Goal: Task Accomplishment & Management: Use online tool/utility

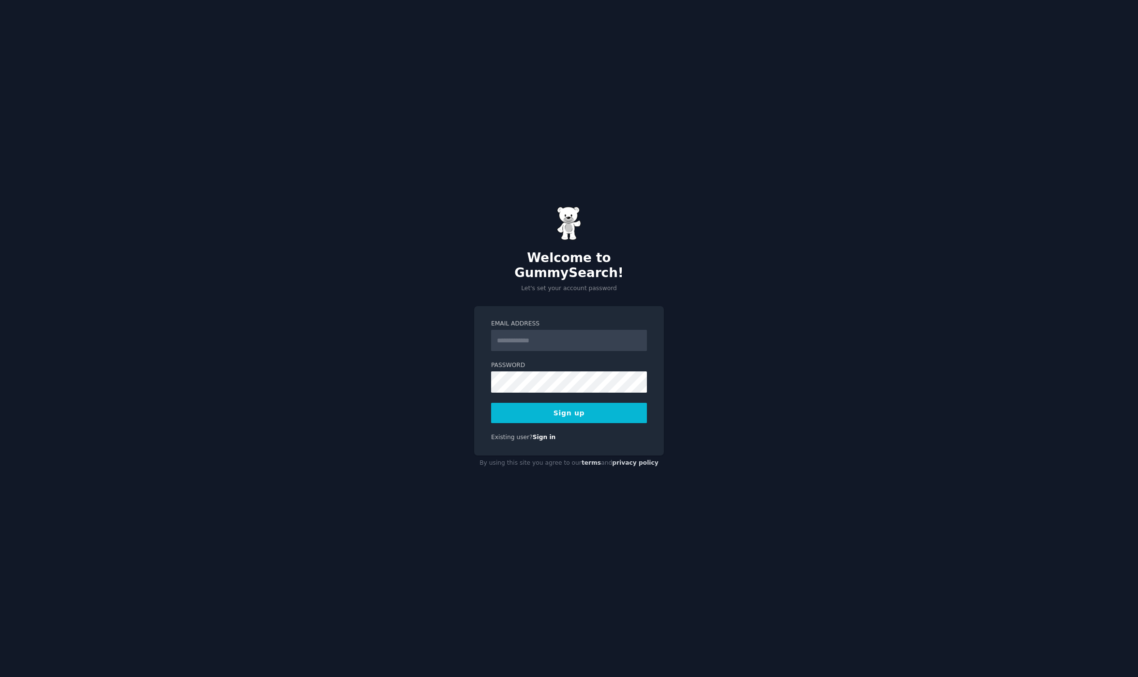
click at [552, 334] on input "Email Address" at bounding box center [569, 340] width 156 height 21
click at [0, 677] on nordpass-autofill-portal at bounding box center [0, 677] width 0 height 0
type input "**********"
click at [528, 385] on form "**********" at bounding box center [569, 372] width 156 height 104
click at [0, 677] on nordpass-autofill-portal at bounding box center [0, 677] width 0 height 0
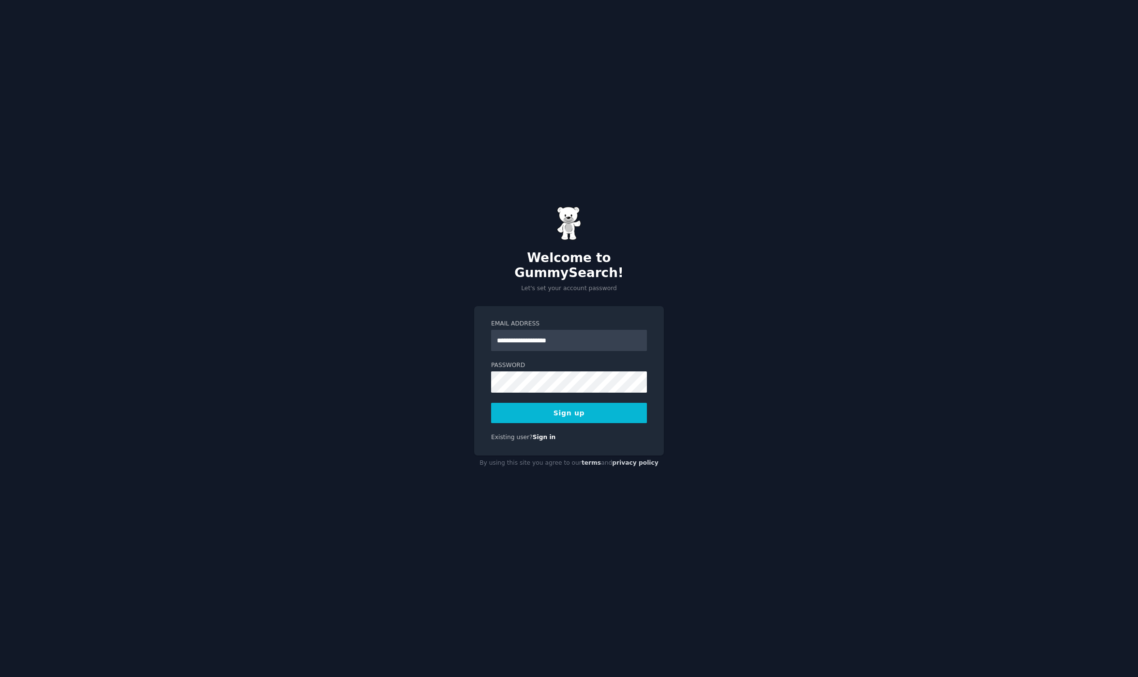
click at [0, 677] on nordpass-autofill-portal at bounding box center [0, 677] width 0 height 0
click at [589, 412] on button "Sign up" at bounding box center [569, 413] width 156 height 20
click at [0, 677] on nordpass-portal at bounding box center [0, 677] width 0 height 0
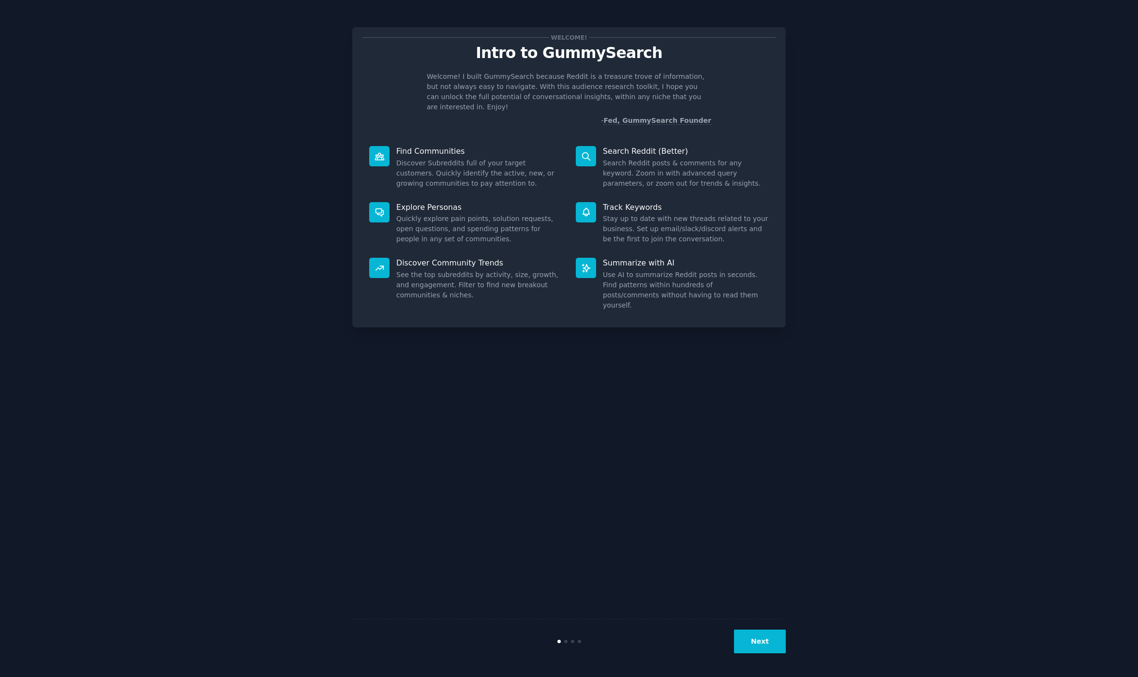
drag, startPoint x: 451, startPoint y: 415, endPoint x: 706, endPoint y: 350, distance: 263.7
drag, startPoint x: 706, startPoint y: 350, endPoint x: 405, endPoint y: 344, distance: 300.9
drag, startPoint x: 410, startPoint y: 347, endPoint x: 382, endPoint y: 349, distance: 27.6
drag, startPoint x: 382, startPoint y: 349, endPoint x: 422, endPoint y: 354, distance: 40.5
drag, startPoint x: 466, startPoint y: 90, endPoint x: 588, endPoint y: 101, distance: 122.3
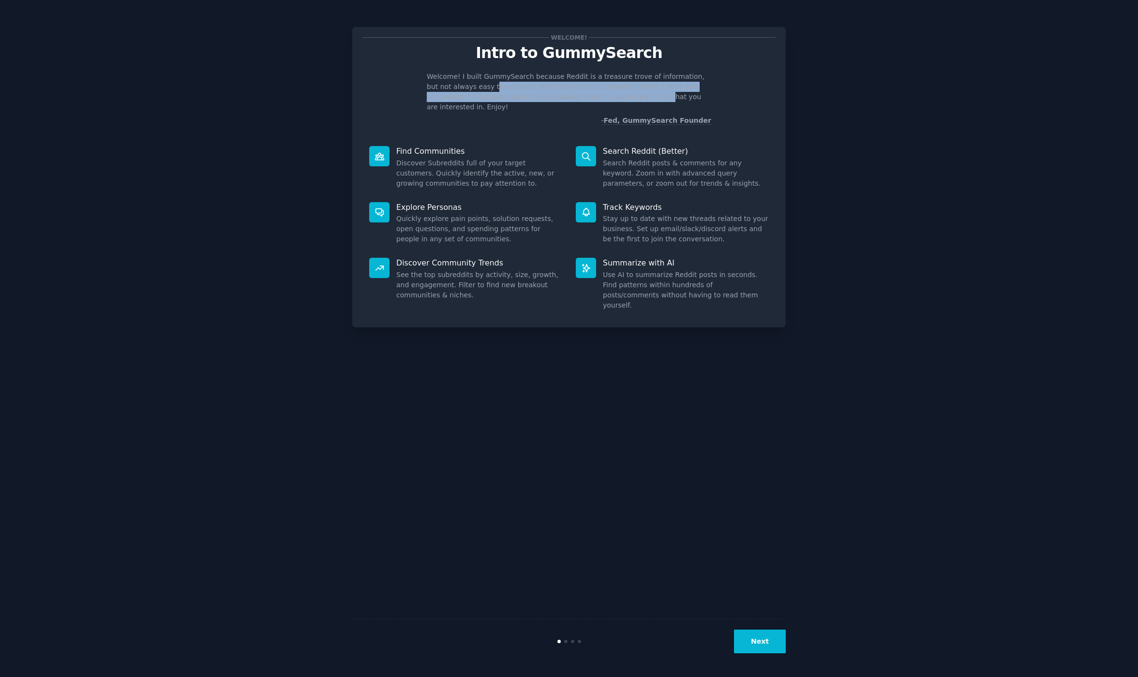
click at [588, 101] on p "Welcome! I built GummySearch because Reddit is a treasure trove of information,…" at bounding box center [569, 92] width 284 height 41
click at [593, 118] on div "Welcome! Intro to GummySearch Welcome! I built GummySearch because Reddit is a …" at bounding box center [568, 177] width 433 height 300
click at [657, 354] on div "Welcome! Intro to GummySearch Welcome! I built GummySearch because Reddit is a …" at bounding box center [568, 339] width 433 height 650
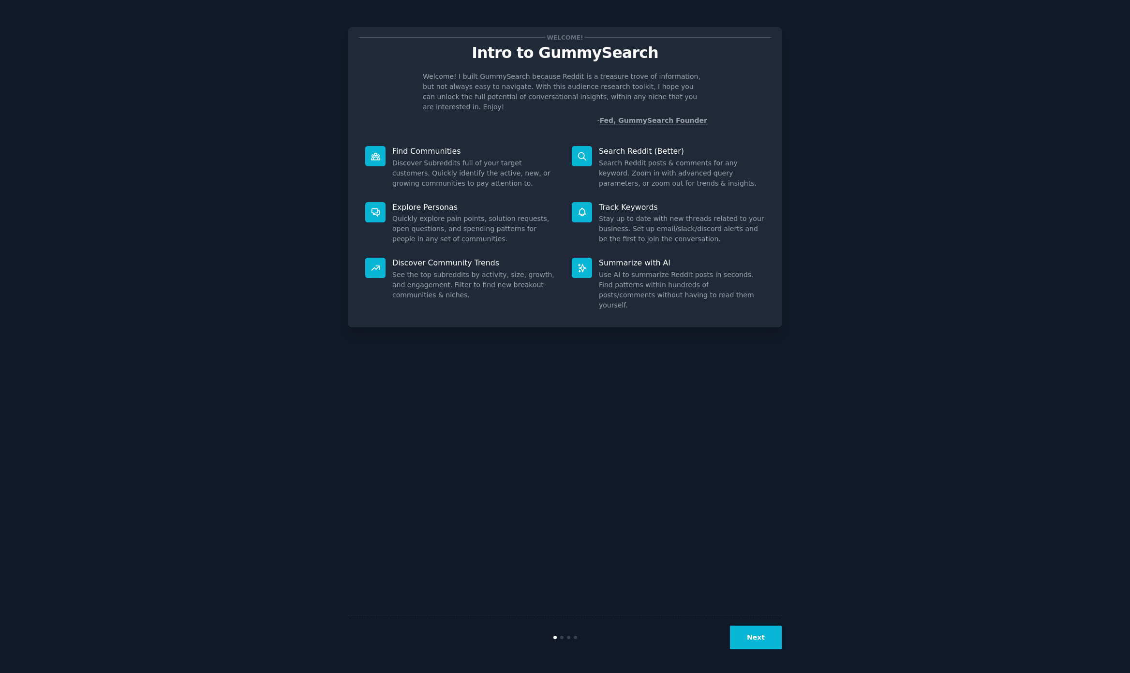
click at [754, 636] on button "Next" at bounding box center [756, 638] width 52 height 24
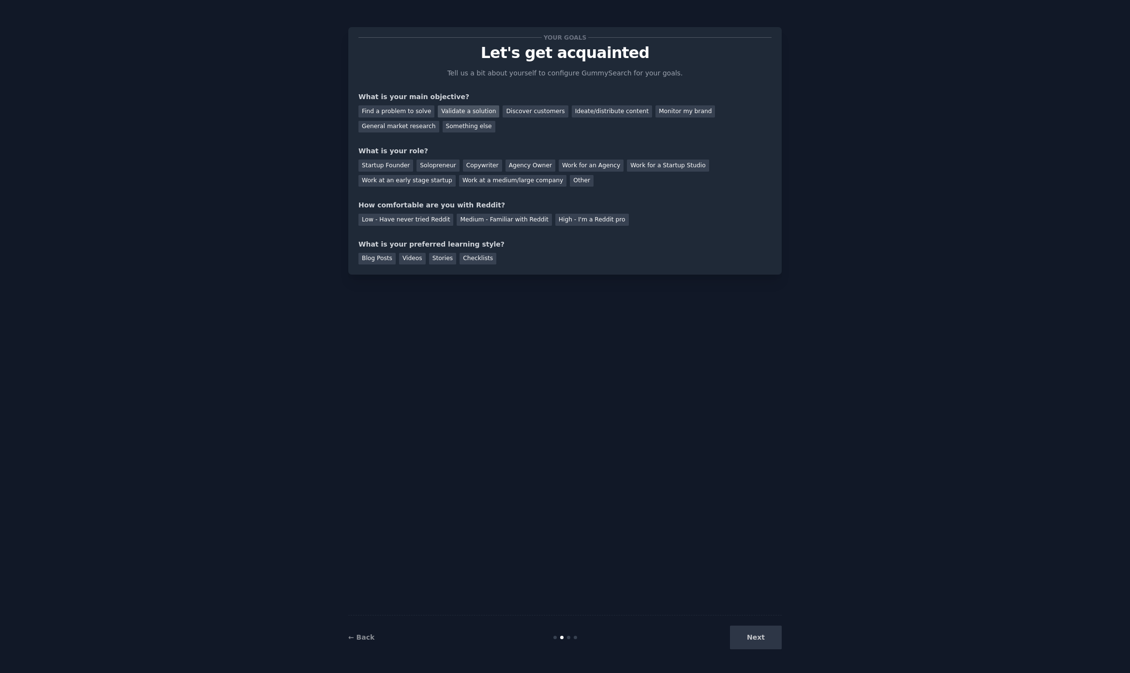
click at [459, 115] on div "Validate a solution" at bounding box center [468, 111] width 61 height 12
click at [391, 167] on div "Startup Founder" at bounding box center [385, 166] width 55 height 12
click at [441, 161] on div "Solopreneur" at bounding box center [437, 166] width 43 height 12
click at [485, 218] on div "Medium - Familiar with Reddit" at bounding box center [504, 220] width 95 height 12
click at [413, 263] on div "Videos" at bounding box center [412, 259] width 27 height 12
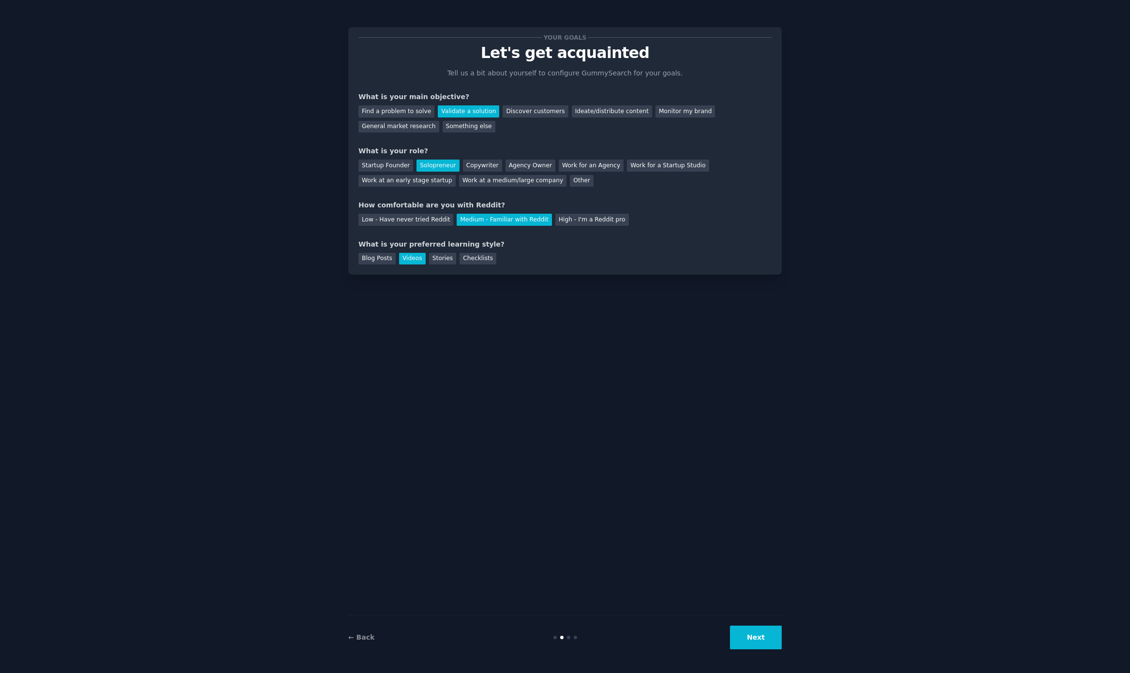
click at [756, 638] on button "Next" at bounding box center [756, 638] width 52 height 24
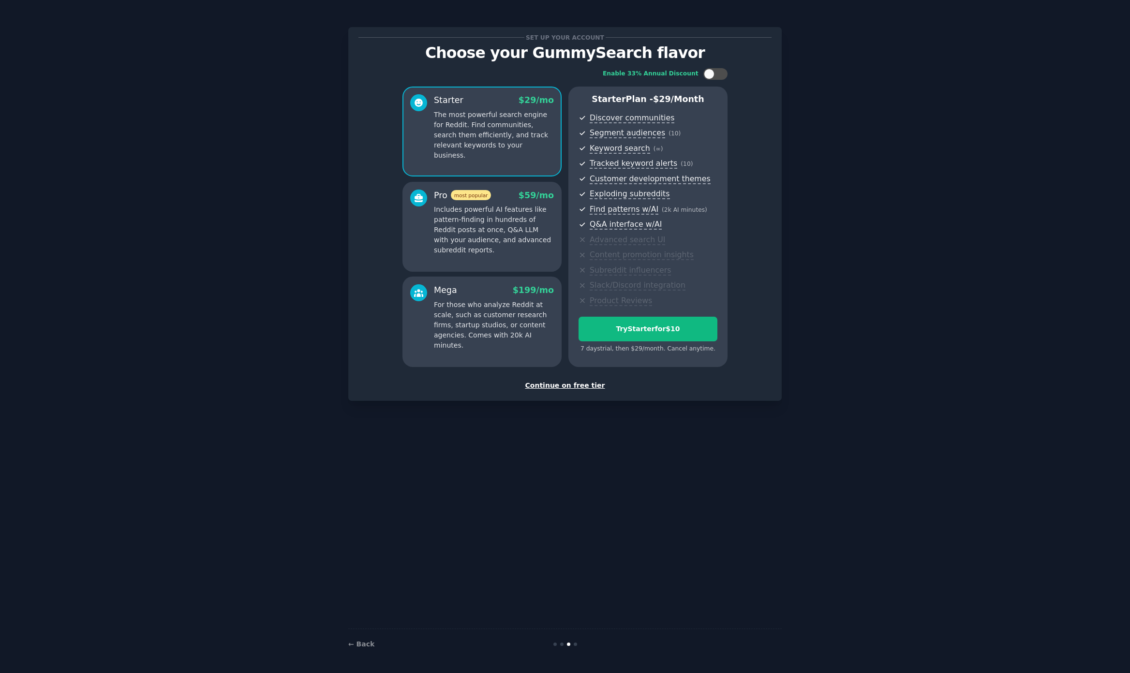
click at [569, 385] on div "Continue on free tier" at bounding box center [564, 386] width 413 height 10
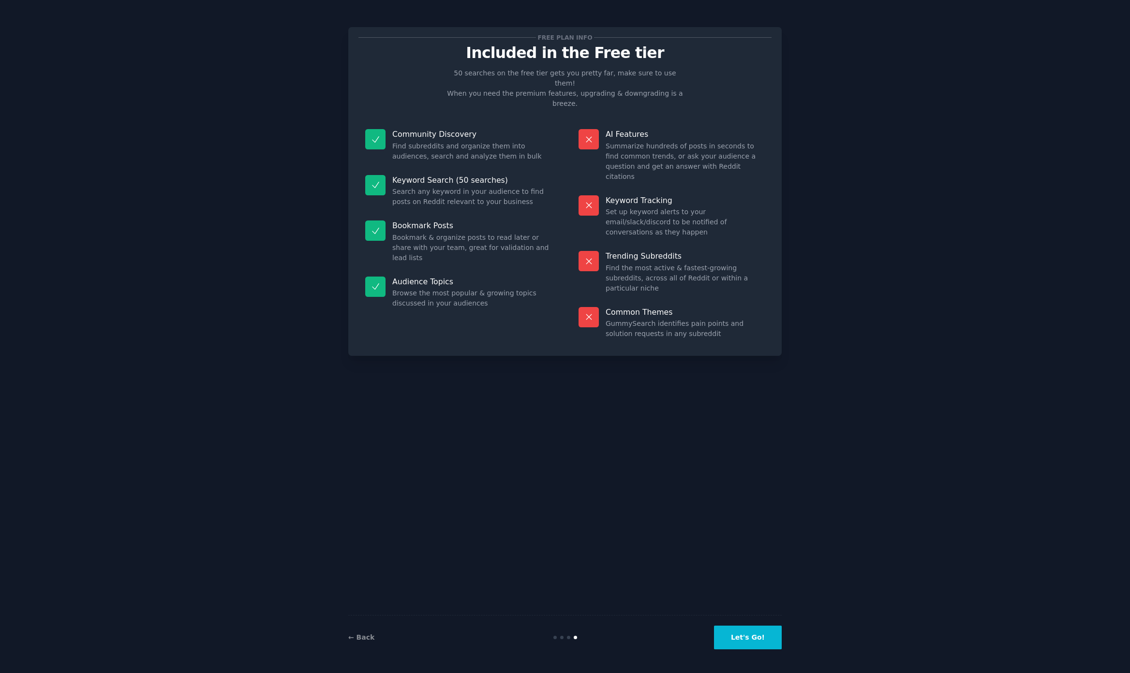
click at [596, 129] on div at bounding box center [588, 139] width 20 height 20
click at [754, 643] on button "Let's Go!" at bounding box center [748, 638] width 68 height 24
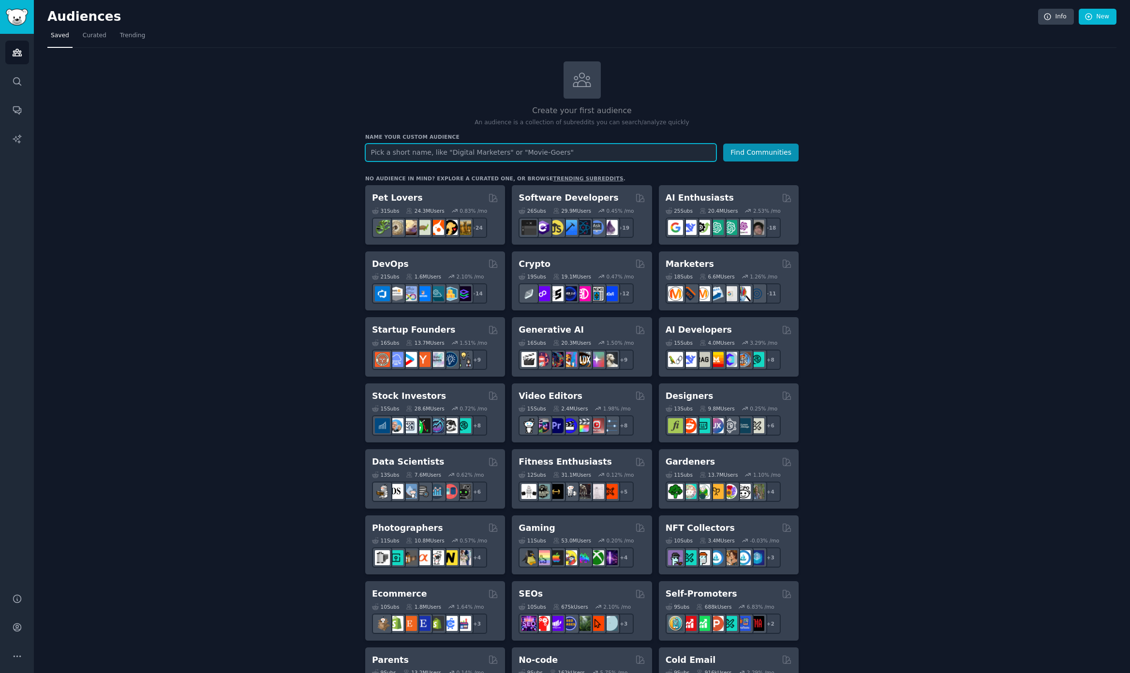
click at [468, 147] on input "text" at bounding box center [540, 153] width 351 height 18
type input "r"
type input "g"
type input "applying for a job"
click at [723, 144] on button "Find Communities" at bounding box center [760, 153] width 75 height 18
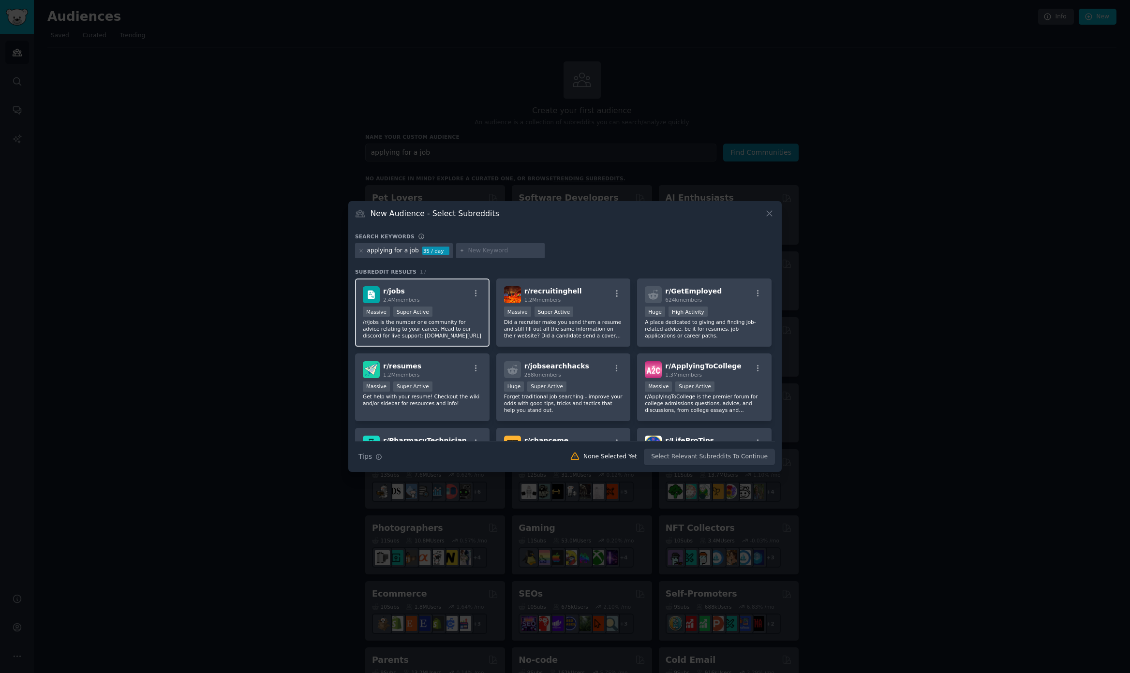
click at [444, 297] on div "r/ jobs 2.4M members" at bounding box center [422, 294] width 119 height 17
click at [462, 371] on div "r/ resumes 1.2M members" at bounding box center [422, 369] width 119 height 17
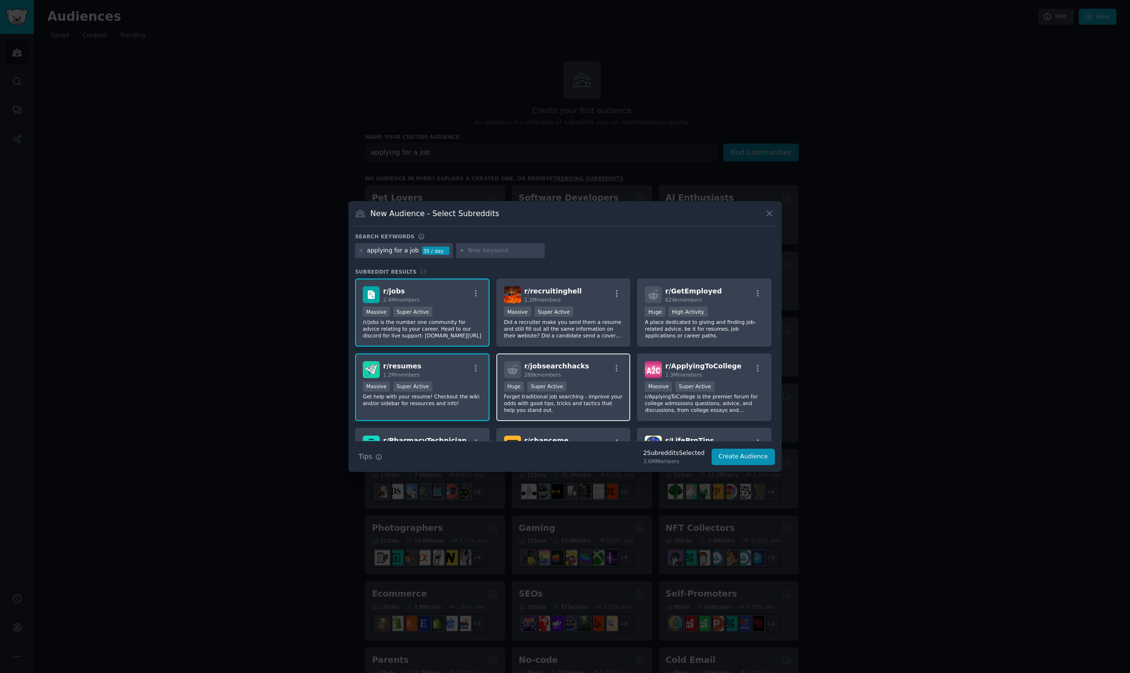
click at [567, 414] on div "r/ jobsearchhacks 288k members >= 95th percentile for submissions / day Huge Su…" at bounding box center [563, 388] width 134 height 68
click at [716, 326] on p "A place dedicated to giving and finding job-related advice, be it for resumes, …" at bounding box center [704, 329] width 119 height 20
click at [585, 334] on p "Did a recruiter make you send them a resume and still fill out all the same inf…" at bounding box center [563, 329] width 119 height 20
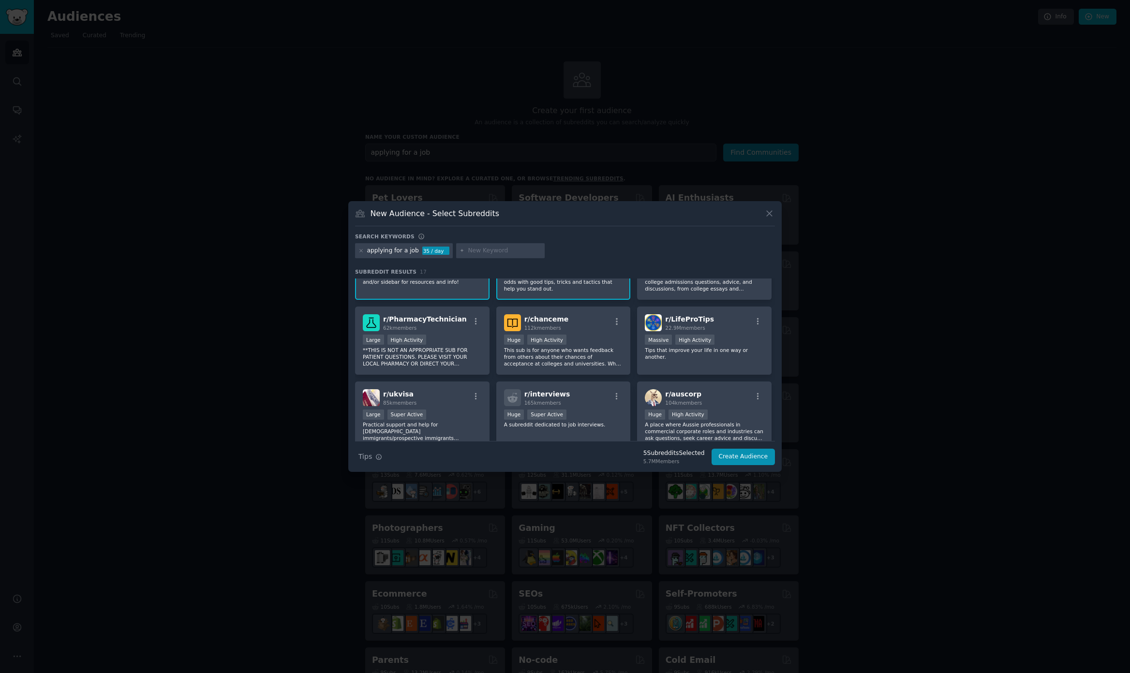
scroll to position [145, 0]
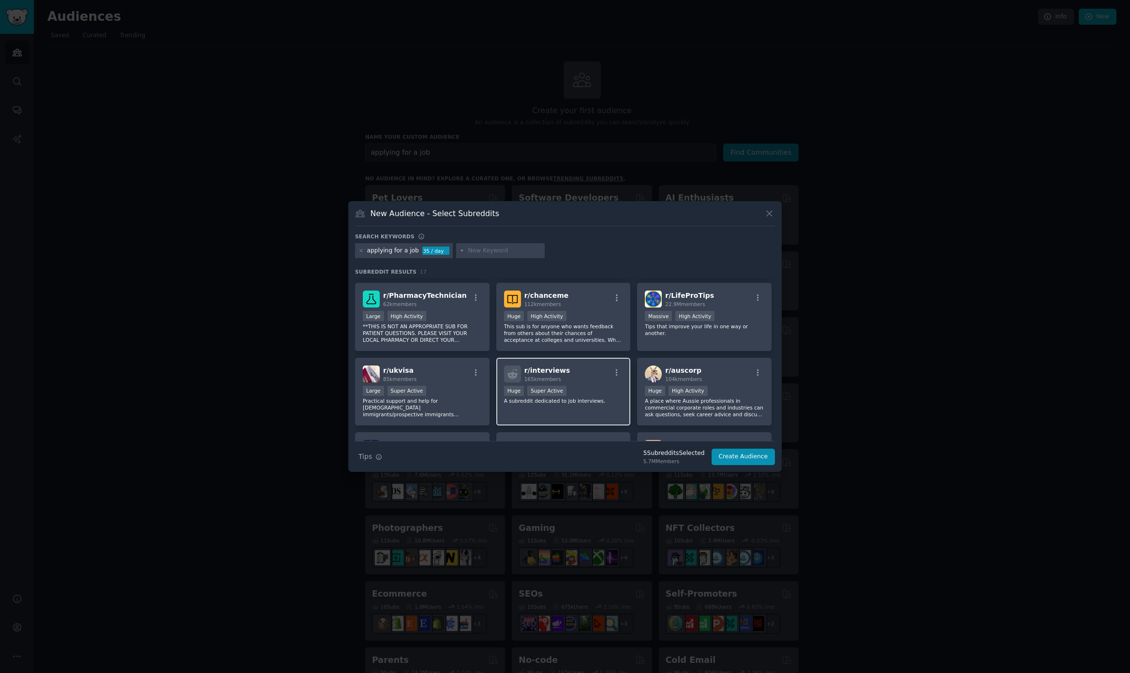
click at [603, 390] on div "100,000 - 1,000,000 members Huge Super Active" at bounding box center [563, 392] width 119 height 12
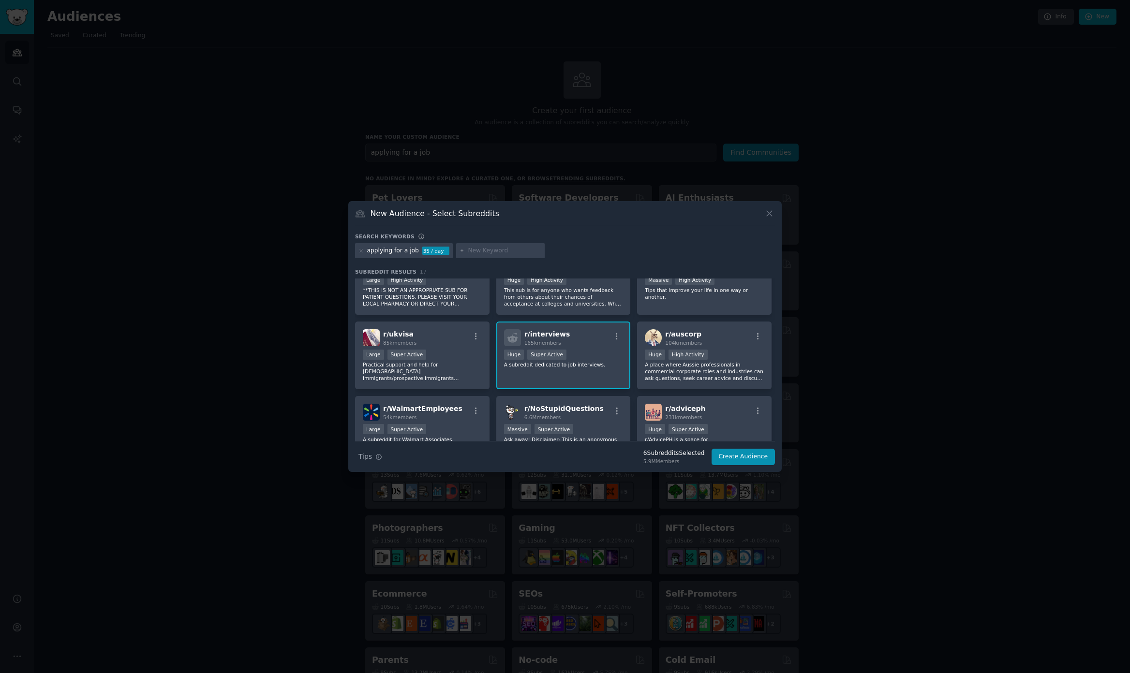
scroll to position [0, 0]
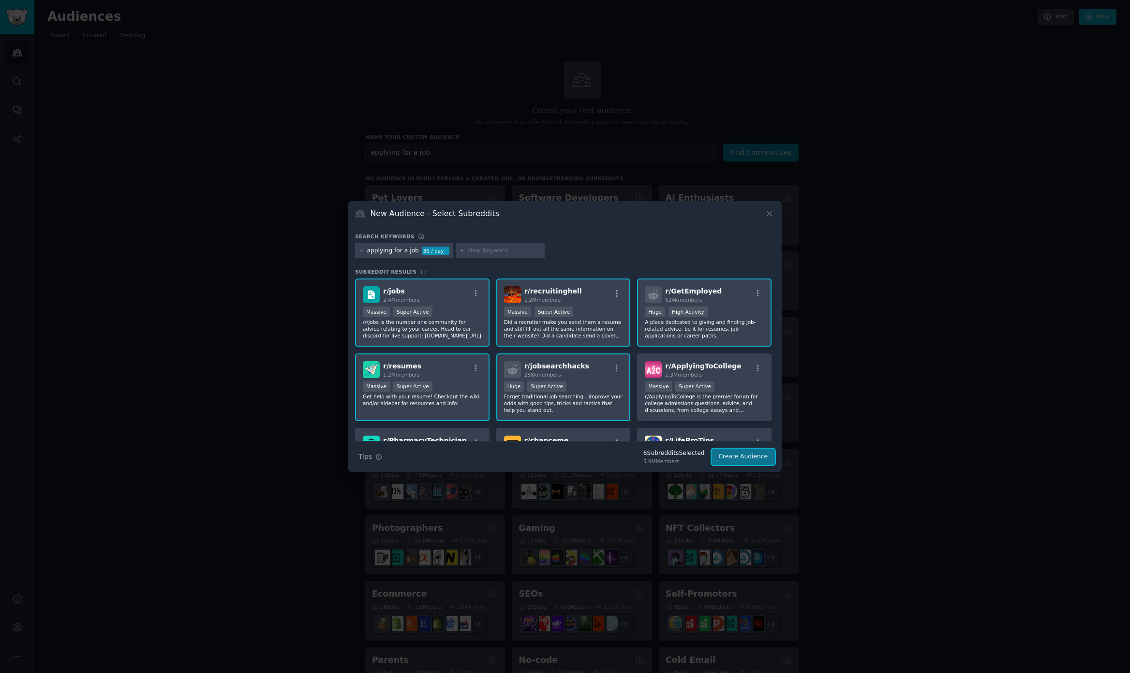
click at [763, 461] on button "Create Audience" at bounding box center [743, 457] width 64 height 16
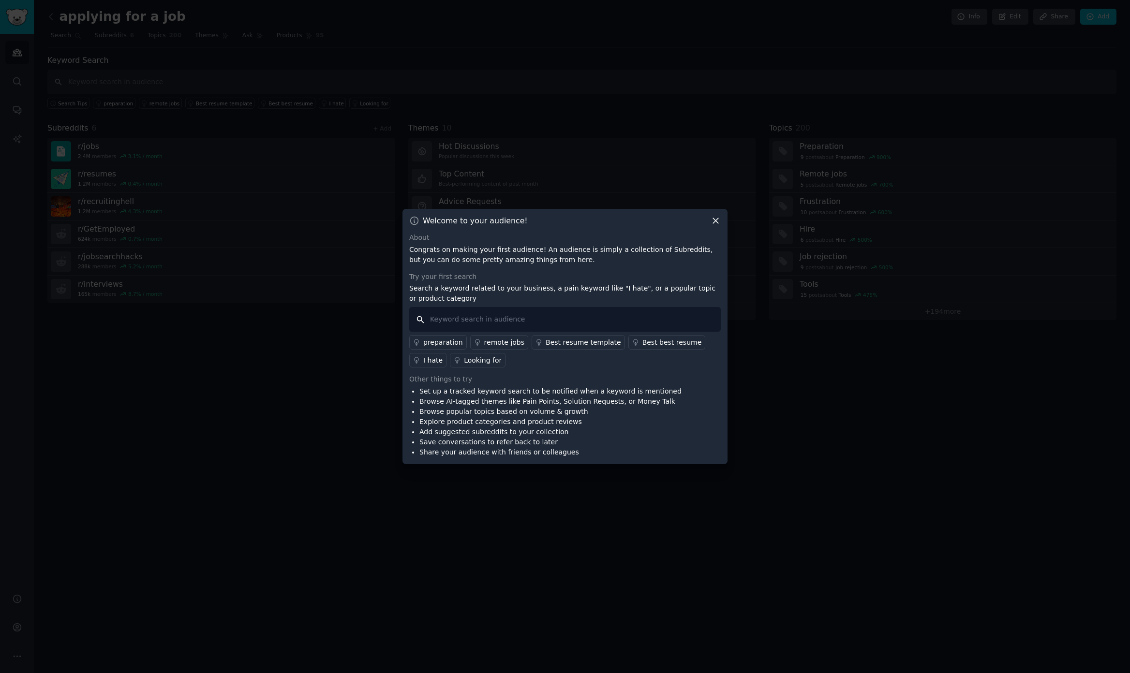
click at [553, 317] on input "text" at bounding box center [564, 319] width 311 height 25
type input "ATS scanners"
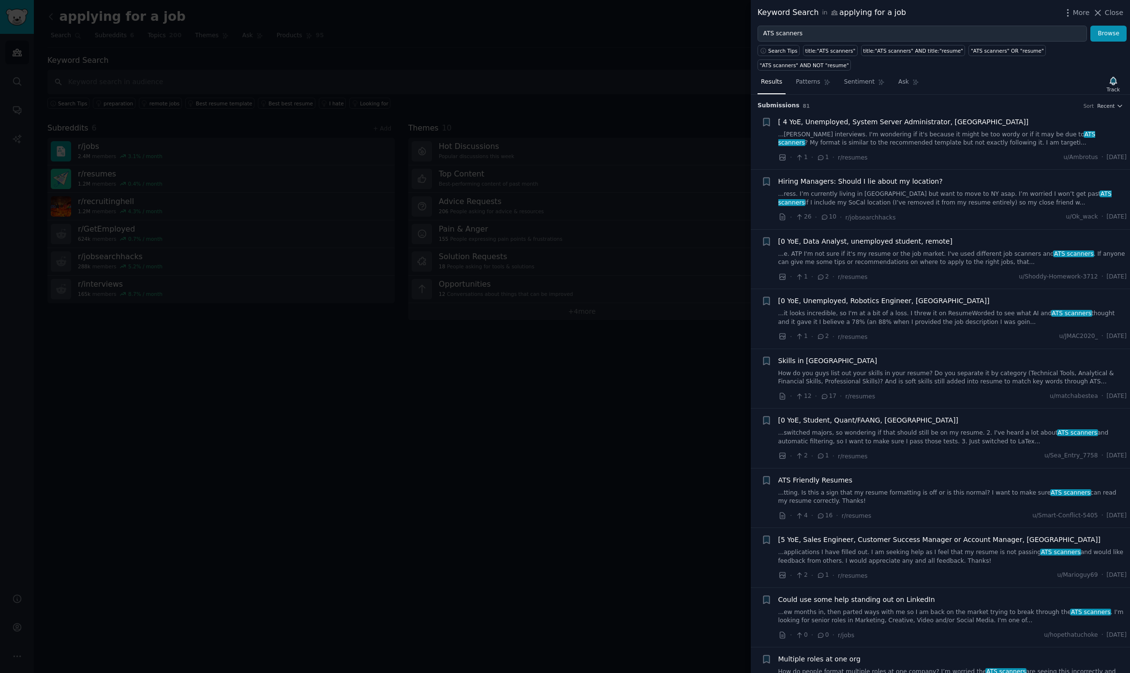
click at [921, 131] on link "...[PERSON_NAME] interviews. I'm wondering if it's because it might be too word…" at bounding box center [952, 139] width 349 height 17
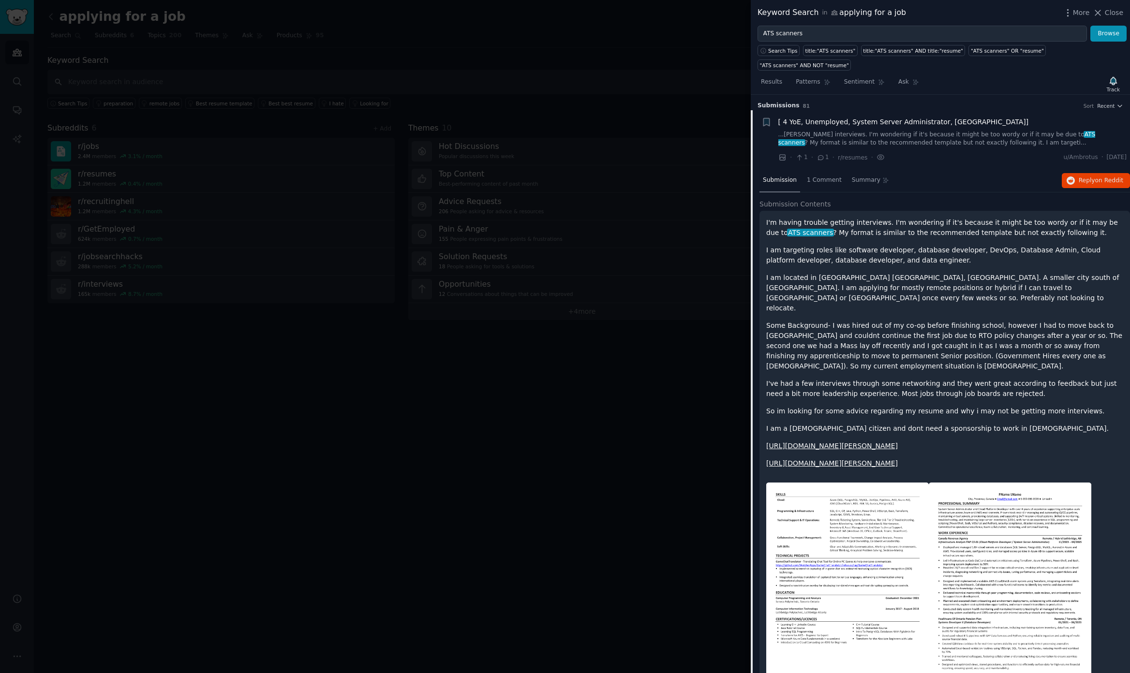
scroll to position [15, 0]
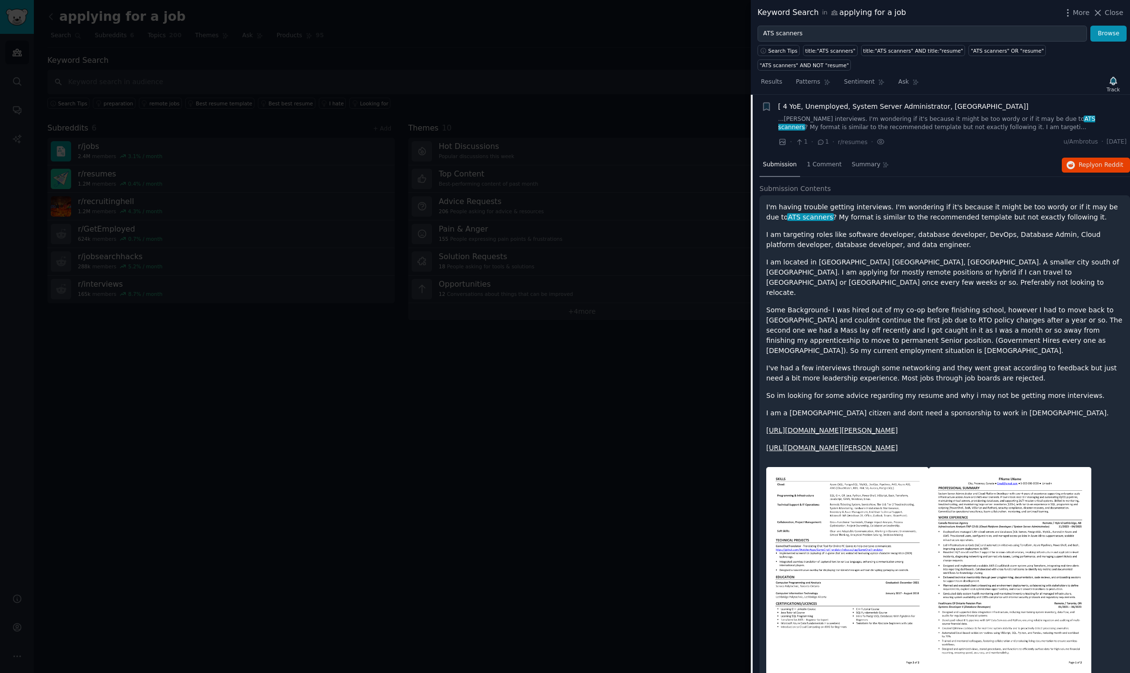
click at [916, 558] on img at bounding box center [847, 572] width 163 height 210
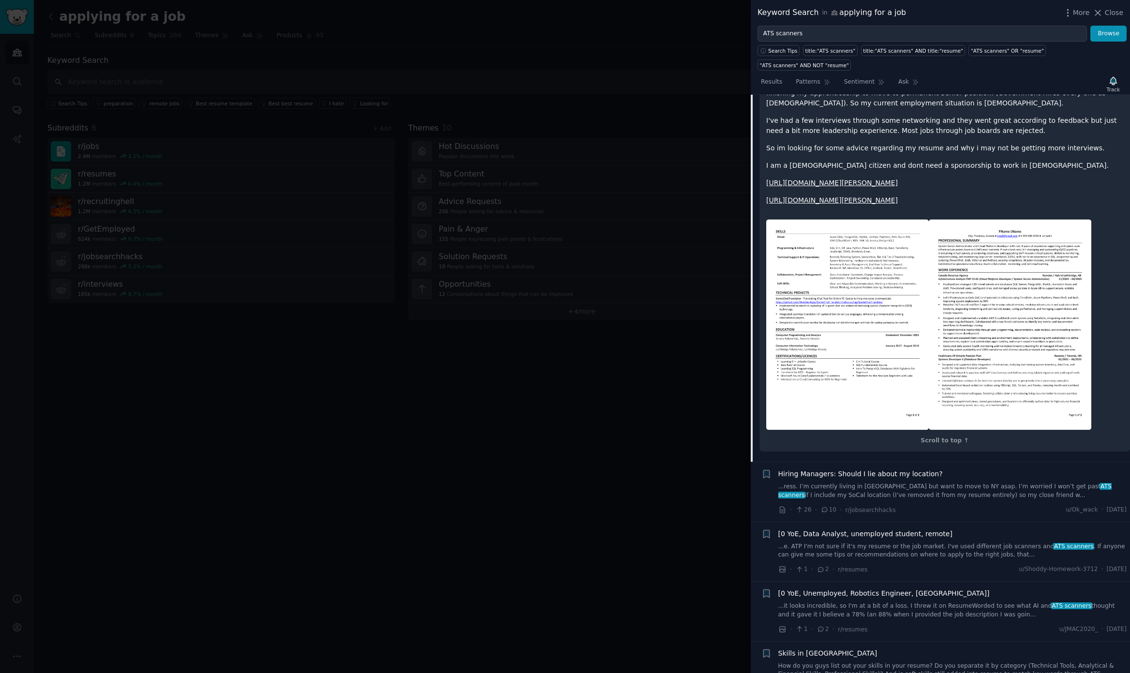
scroll to position [0, 0]
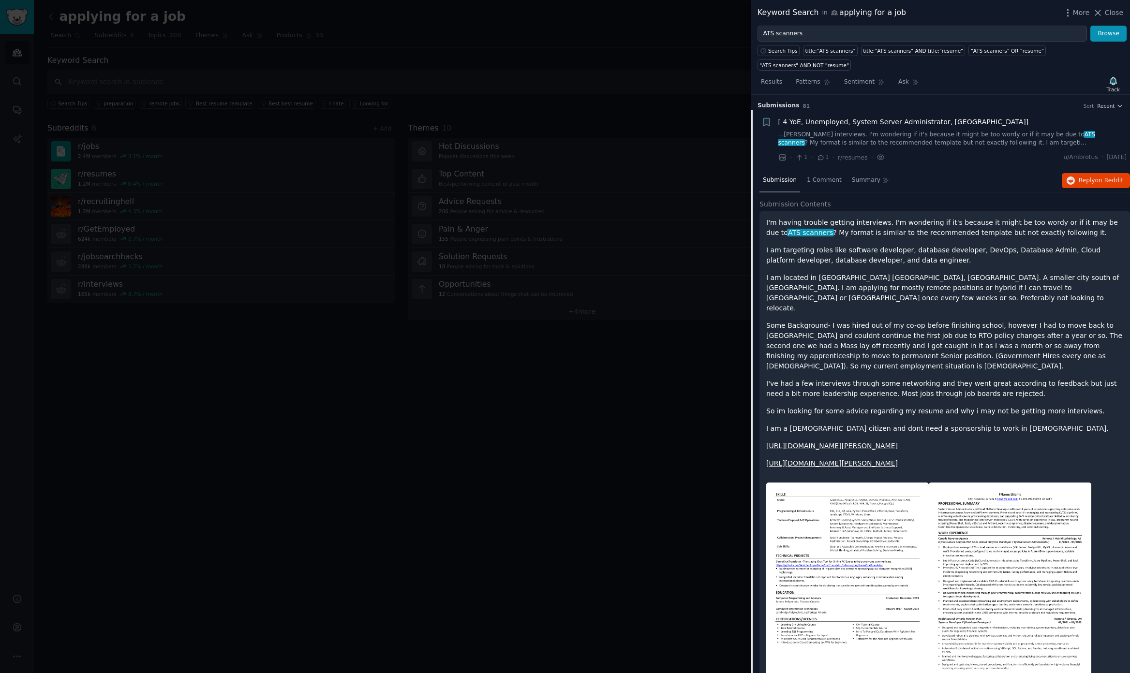
click at [875, 131] on link "...[PERSON_NAME] interviews. I'm wondering if it's because it might be too word…" at bounding box center [952, 139] width 349 height 17
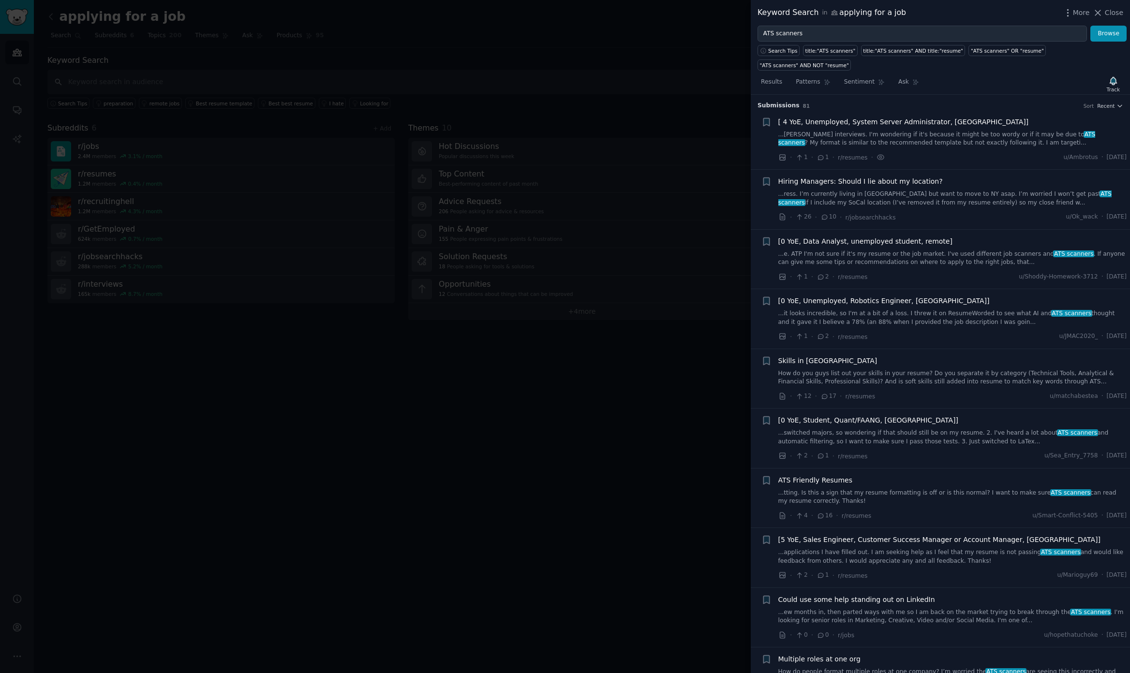
scroll to position [15, 0]
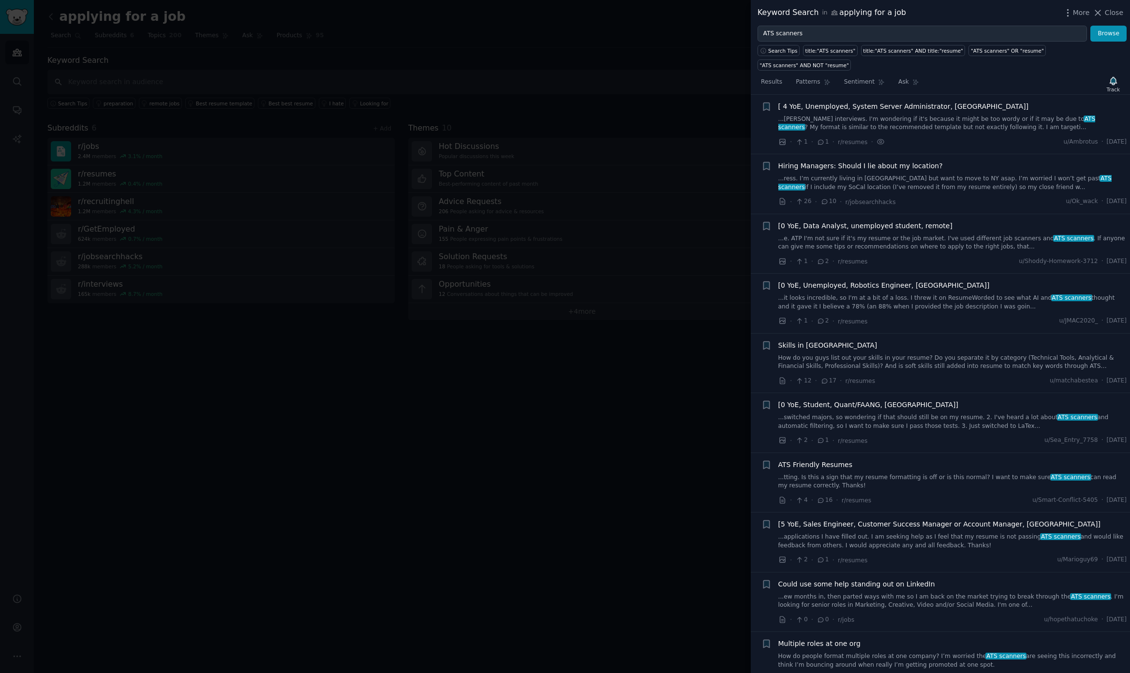
click at [834, 354] on link "How do you guys list out your skills in your resume? Do you separate it by cate…" at bounding box center [952, 362] width 349 height 17
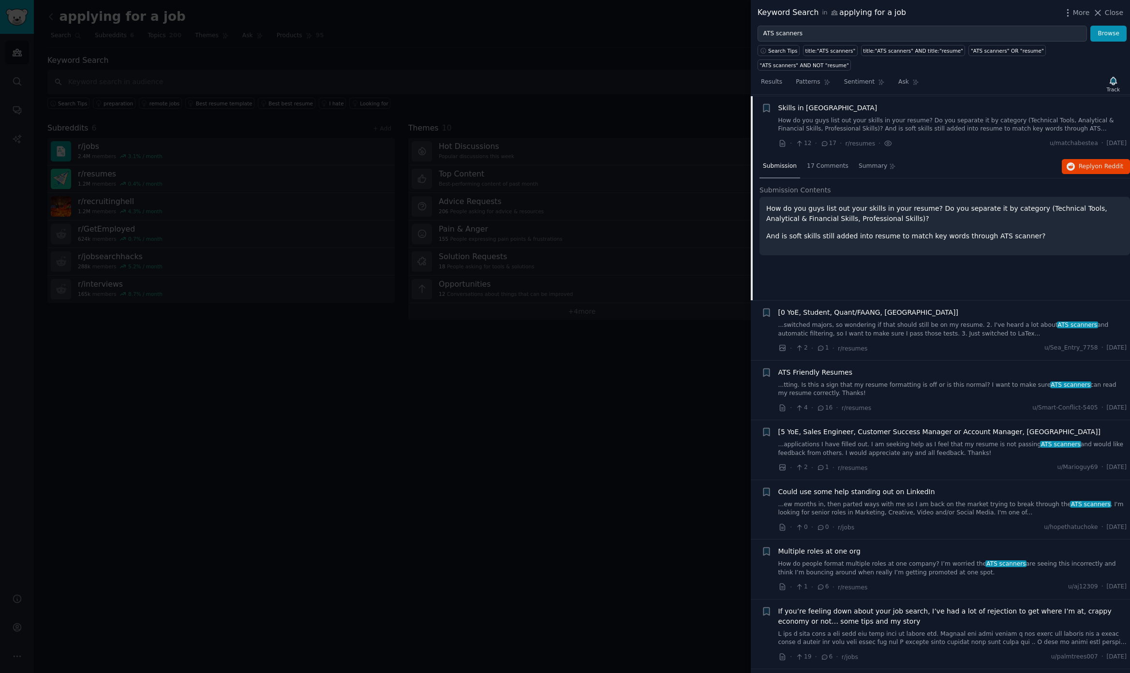
scroll to position [254, 0]
click at [966, 195] on div "How do you guys list out your skills in your resume? Do you separate it by cate…" at bounding box center [944, 224] width 370 height 59
click at [909, 184] on h2 "Submission Contents" at bounding box center [944, 189] width 370 height 10
click at [822, 202] on p "How do you guys list out your skills in your resume? Do you separate it by cate…" at bounding box center [944, 212] width 357 height 20
click at [804, 195] on div "How do you guys list out your skills in your resume? Do you separate it by cate…" at bounding box center [944, 224] width 370 height 59
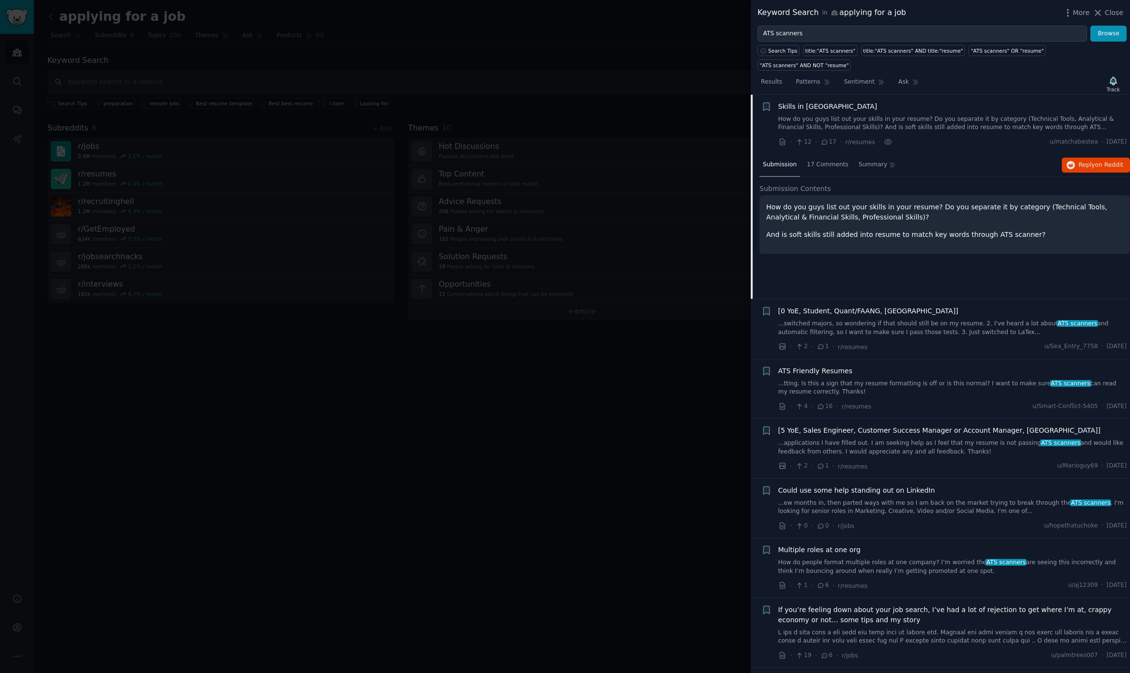
click at [801, 184] on span "Submission Contents" at bounding box center [795, 189] width 72 height 10
click at [893, 118] on div "Skills in [GEOGRAPHIC_DATA] How do you guys list out your skills in your resume…" at bounding box center [952, 125] width 349 height 46
drag, startPoint x: 854, startPoint y: 276, endPoint x: 856, endPoint y: 266, distance: 10.0
click at [854, 276] on div "Submission 17 Comments Summary Reply on Reddit Submission Contents How do you g…" at bounding box center [944, 226] width 370 height 145
click at [865, 206] on p "How do you guys list out your skills in your resume? Do you separate it by cate…" at bounding box center [944, 212] width 357 height 20
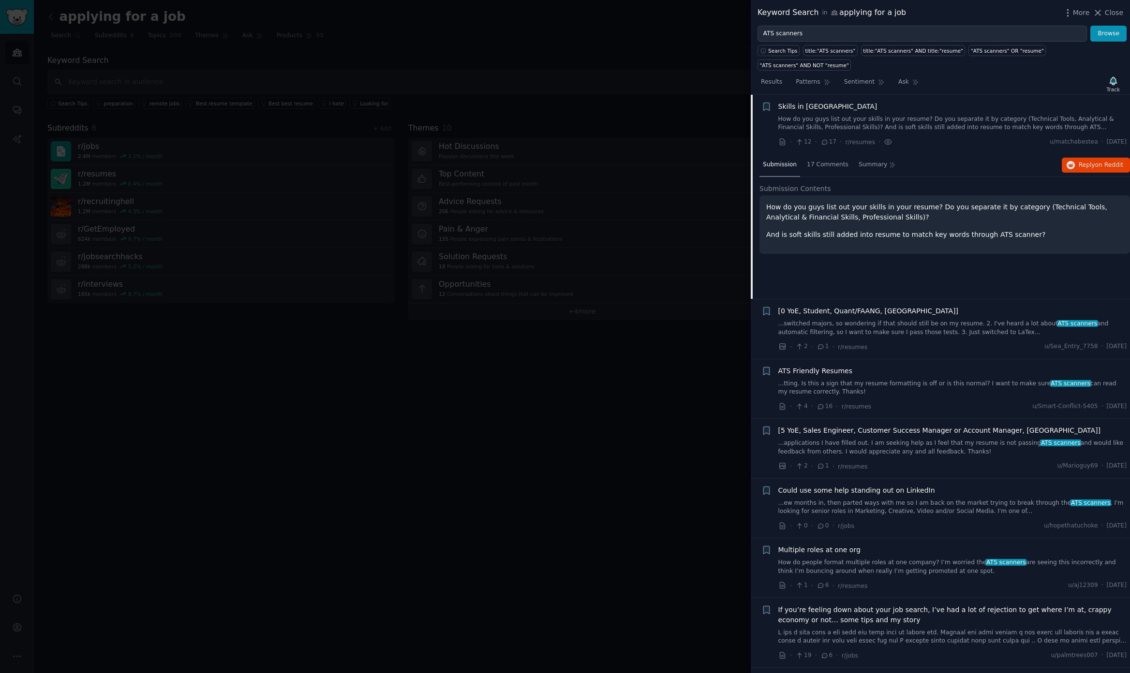
click at [980, 115] on link "How do you guys list out your skills in your resume? Do you separate it by cate…" at bounding box center [952, 123] width 349 height 17
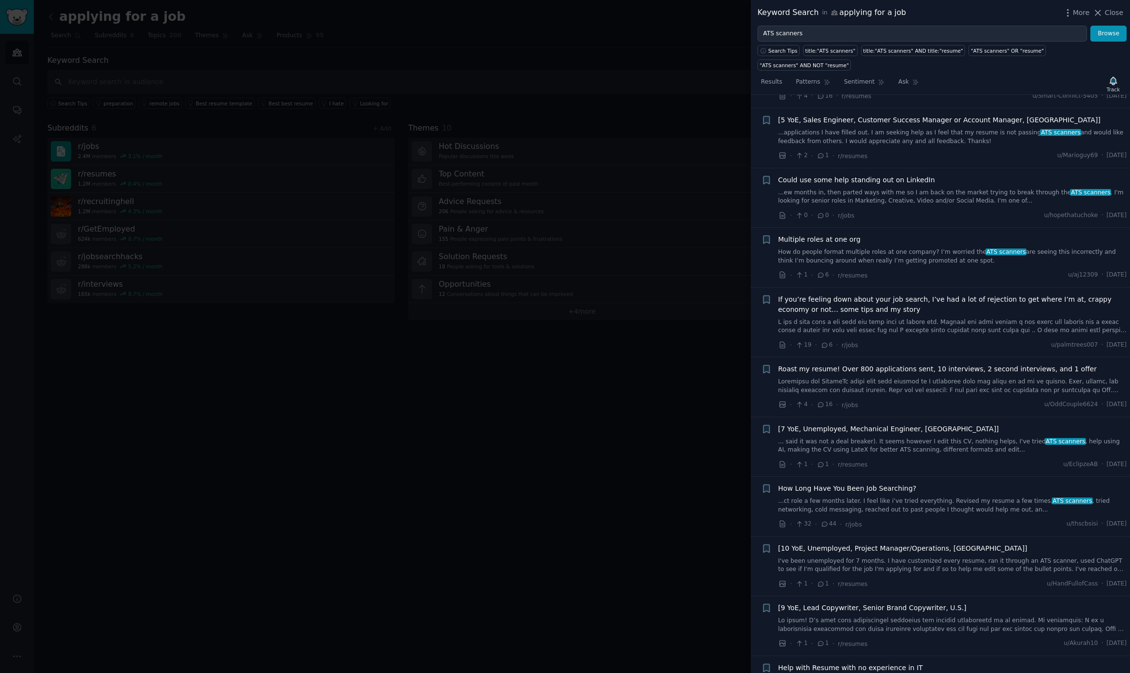
scroll to position [448, 0]
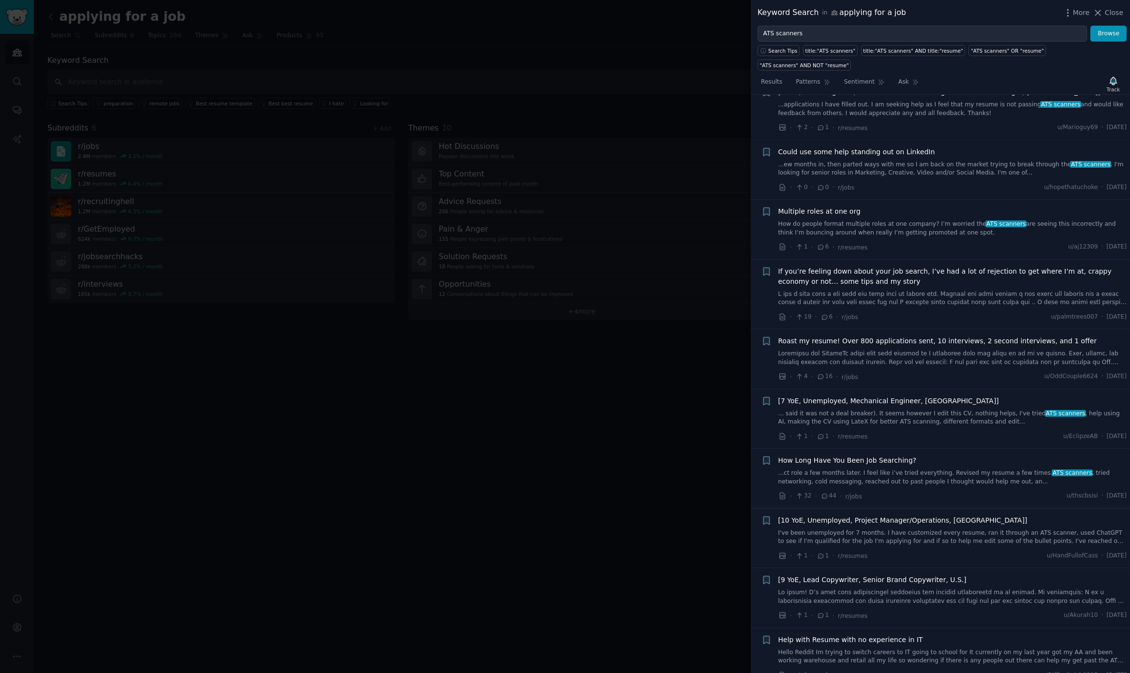
click at [932, 469] on link "...ct role a few months later. I feel like i’ve tried everything. Revised my re…" at bounding box center [952, 477] width 349 height 17
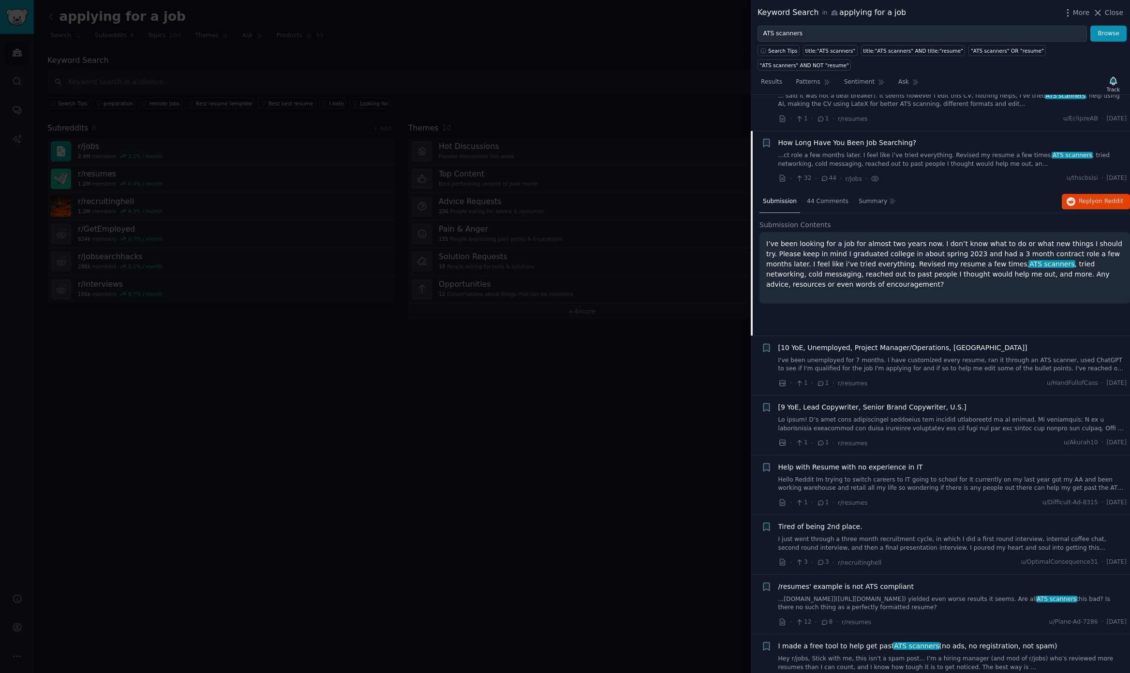
scroll to position [802, 0]
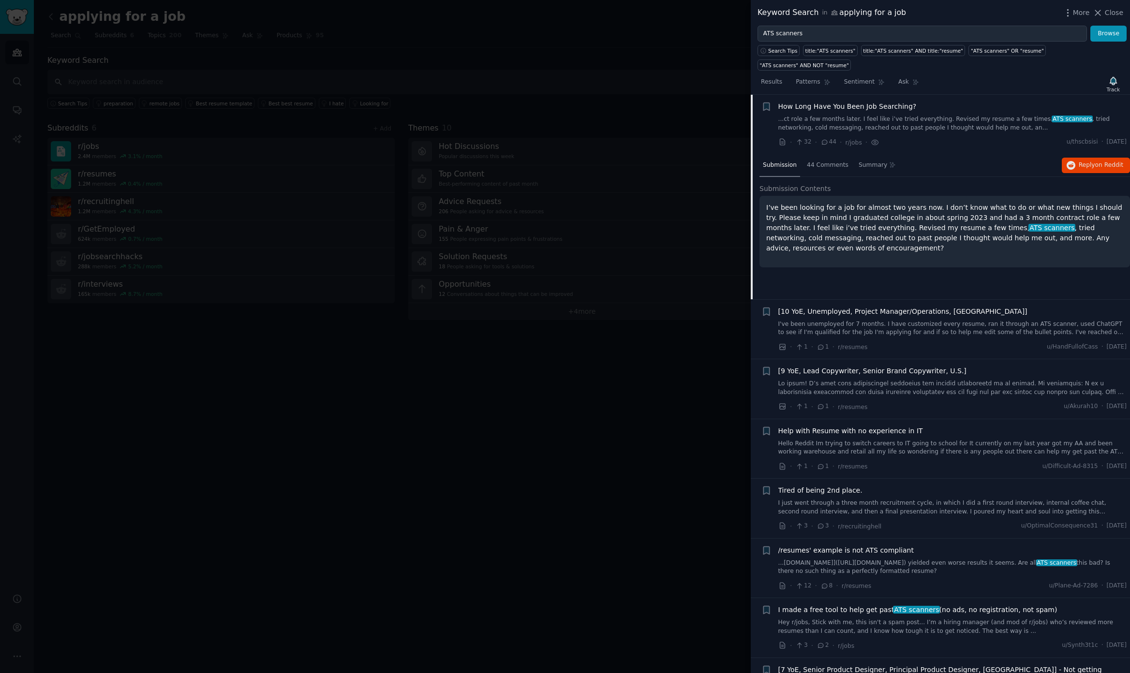
click at [815, 225] on p "I’ve been looking for a job for almost two years now. I don’t know what to do o…" at bounding box center [944, 228] width 357 height 51
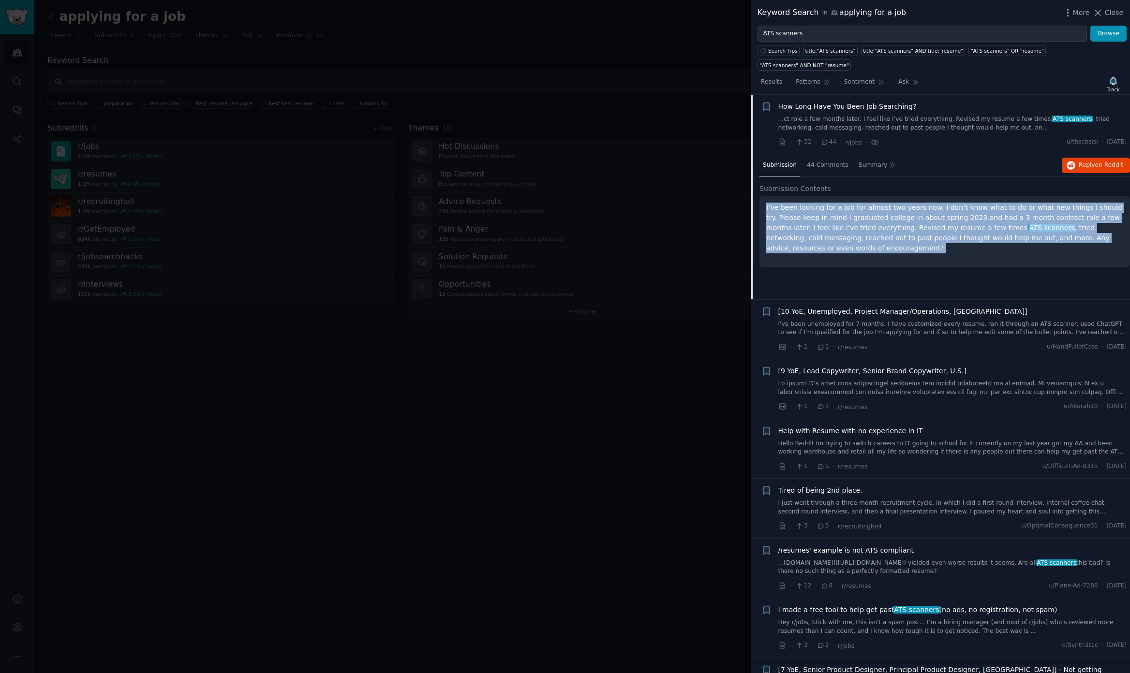
click at [815, 225] on p "I’ve been looking for a job for almost two years now. I don’t know what to do o…" at bounding box center [944, 228] width 357 height 51
click at [864, 223] on p "I’ve been looking for a job for almost two years now. I don’t know what to do o…" at bounding box center [944, 228] width 357 height 51
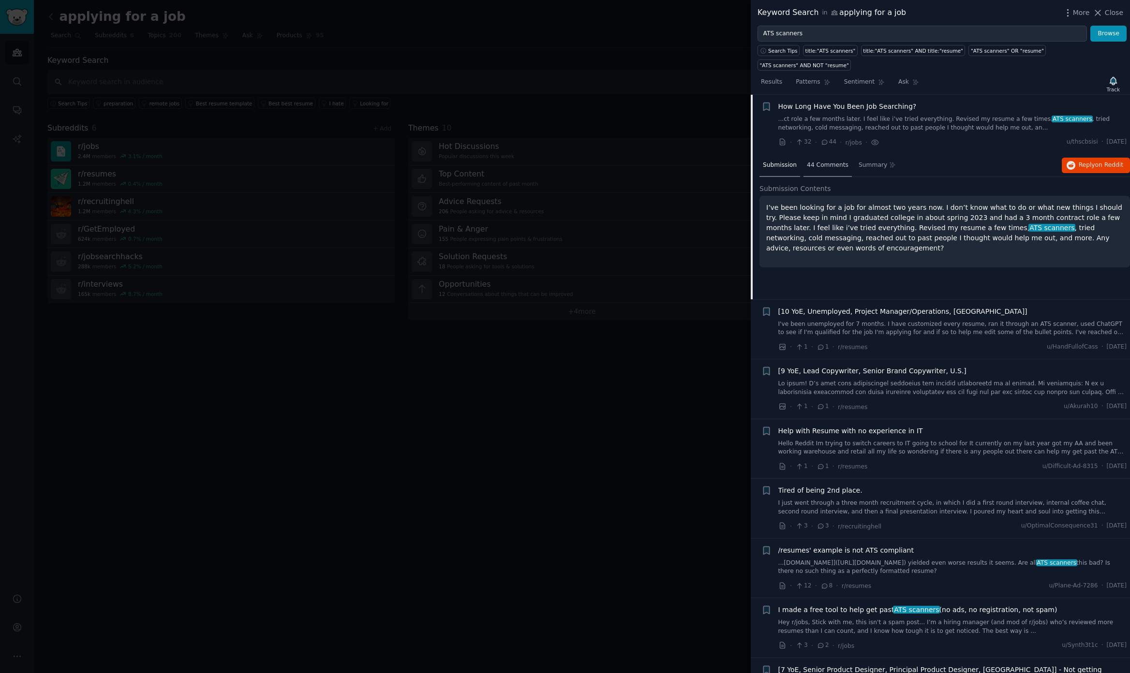
click at [810, 161] on span "44 Comments" at bounding box center [828, 165] width 42 height 9
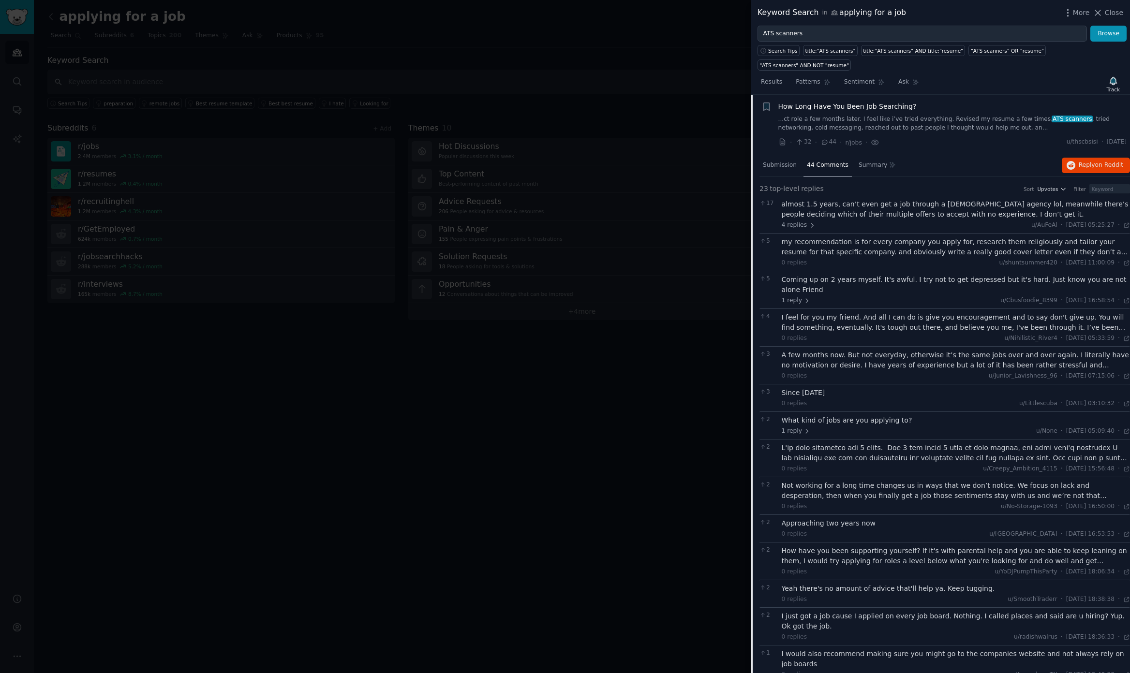
click at [819, 161] on span "44 Comments" at bounding box center [828, 165] width 42 height 9
click at [793, 161] on span "Submission" at bounding box center [780, 165] width 34 height 9
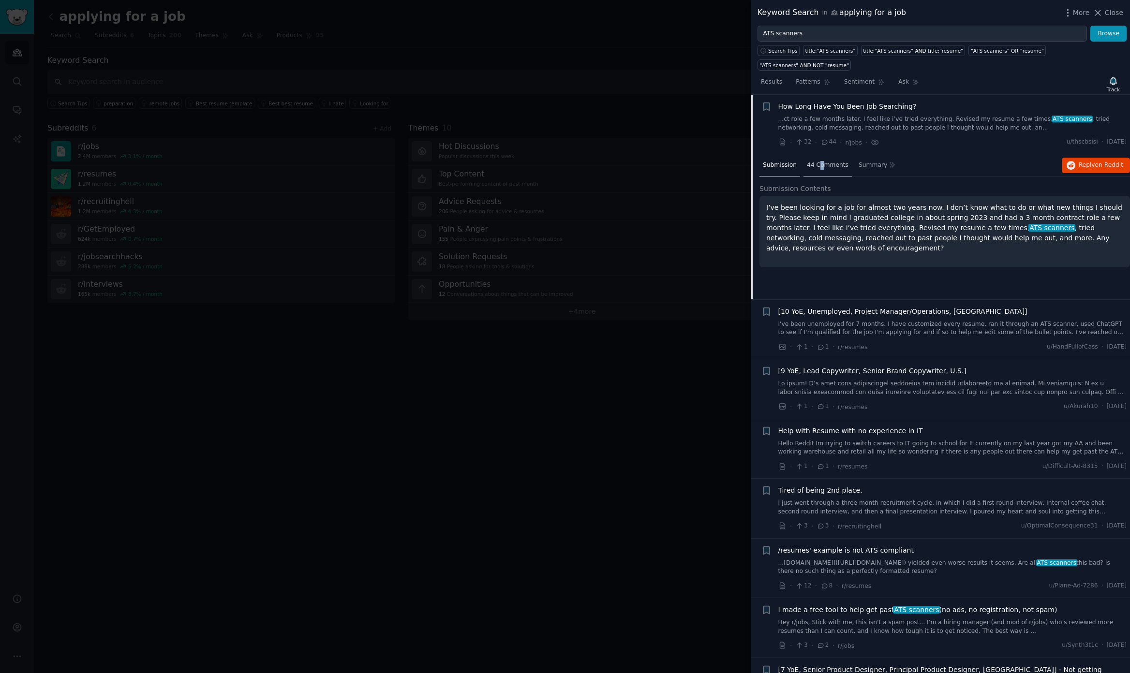
click at [819, 161] on span "44 Comments" at bounding box center [828, 165] width 42 height 9
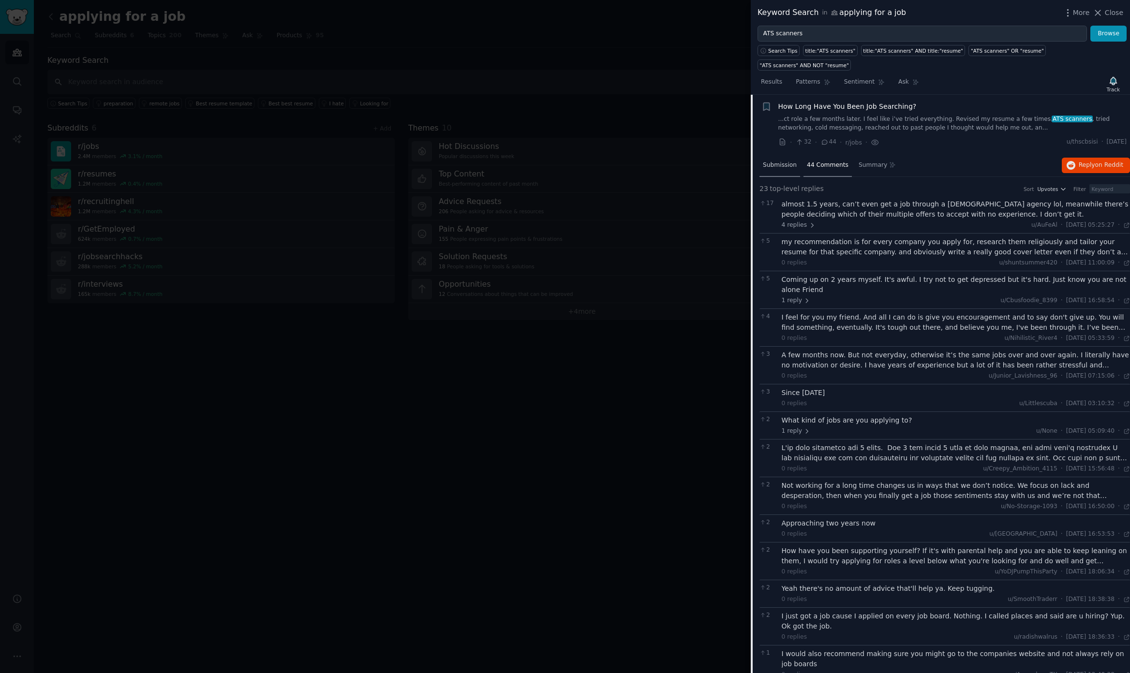
click at [786, 161] on span "Submission" at bounding box center [780, 165] width 34 height 9
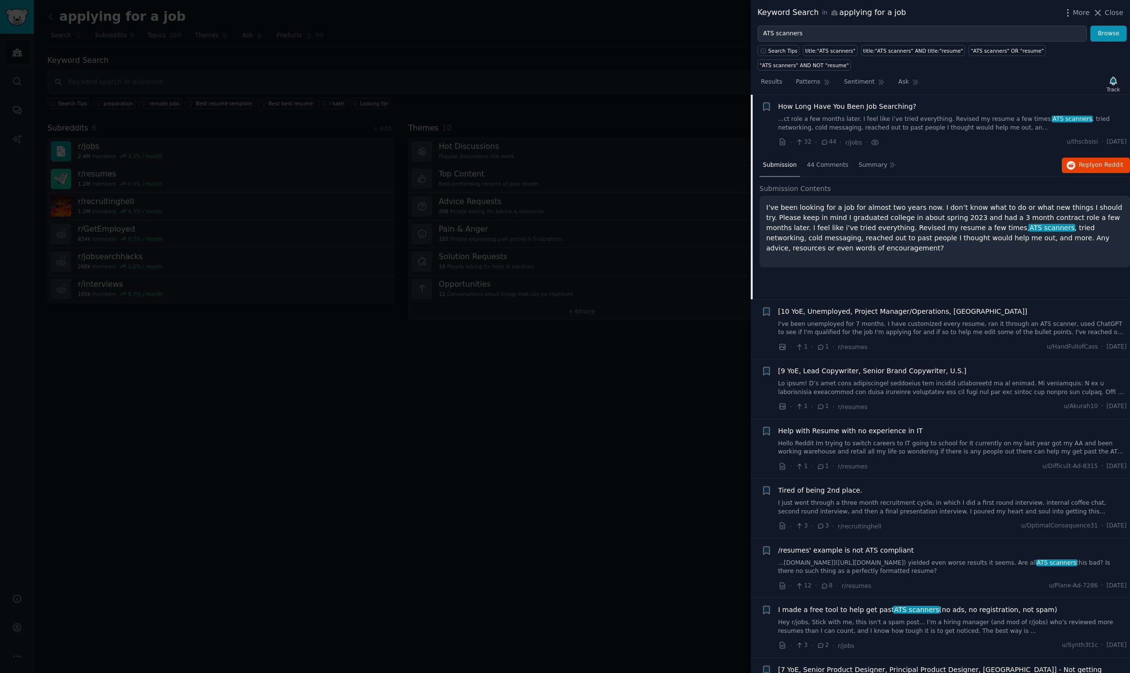
click at [516, 403] on div at bounding box center [565, 336] width 1130 height 673
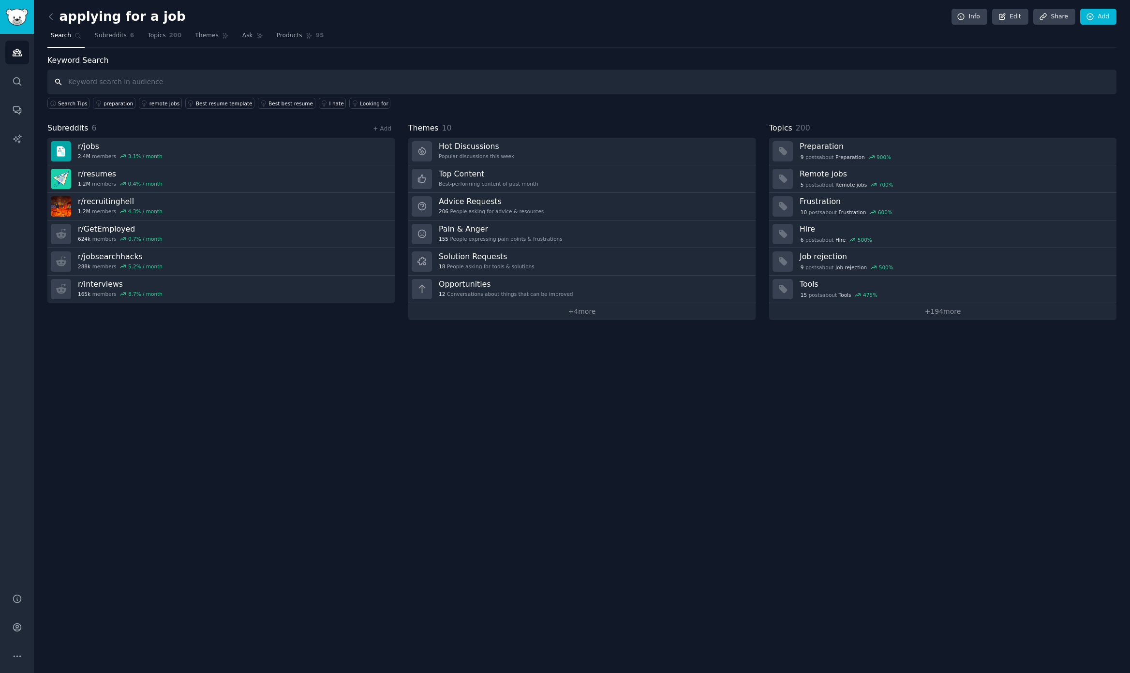
click at [213, 82] on input "text" at bounding box center [581, 82] width 1069 height 25
click at [191, 148] on link "r/ jobs 2.4M members 3.1 % / month" at bounding box center [220, 152] width 347 height 28
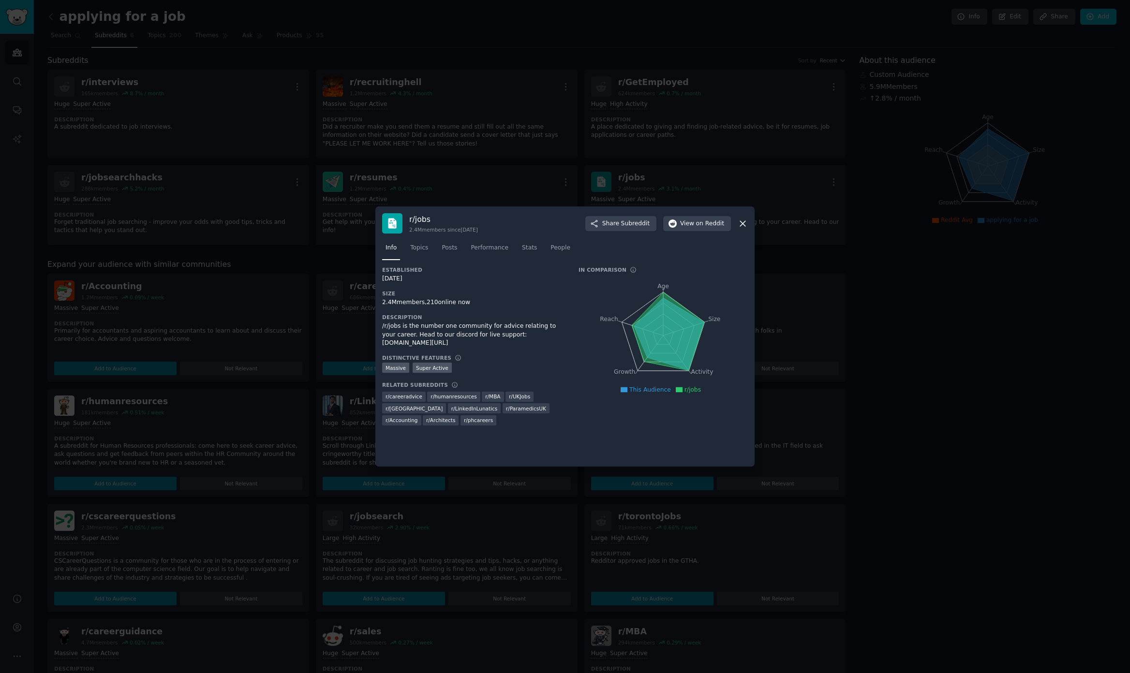
click at [746, 223] on icon at bounding box center [743, 224] width 10 height 10
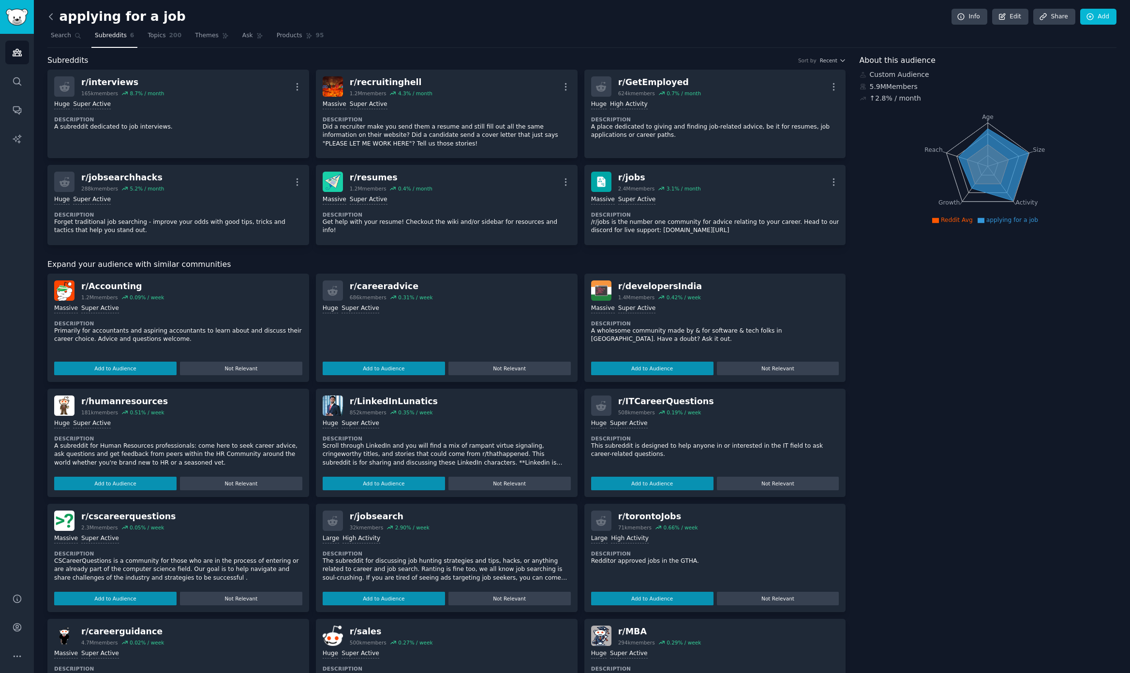
click at [49, 16] on icon at bounding box center [50, 17] width 3 height 6
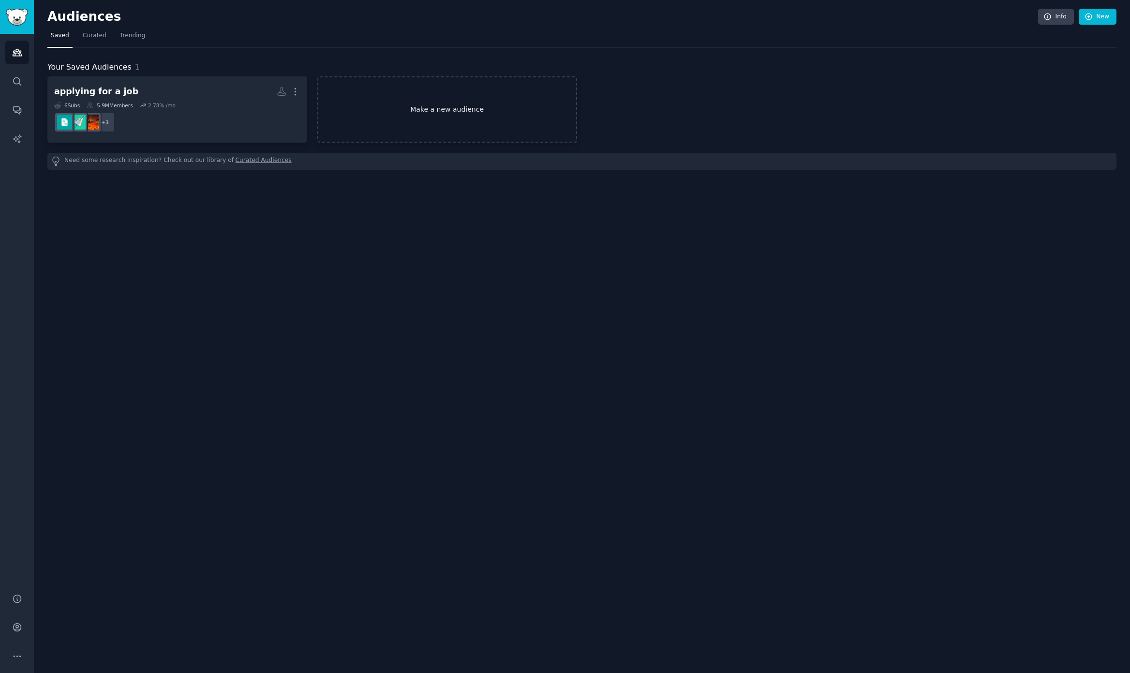
click at [416, 125] on link "Make a new audience" at bounding box center [447, 109] width 260 height 66
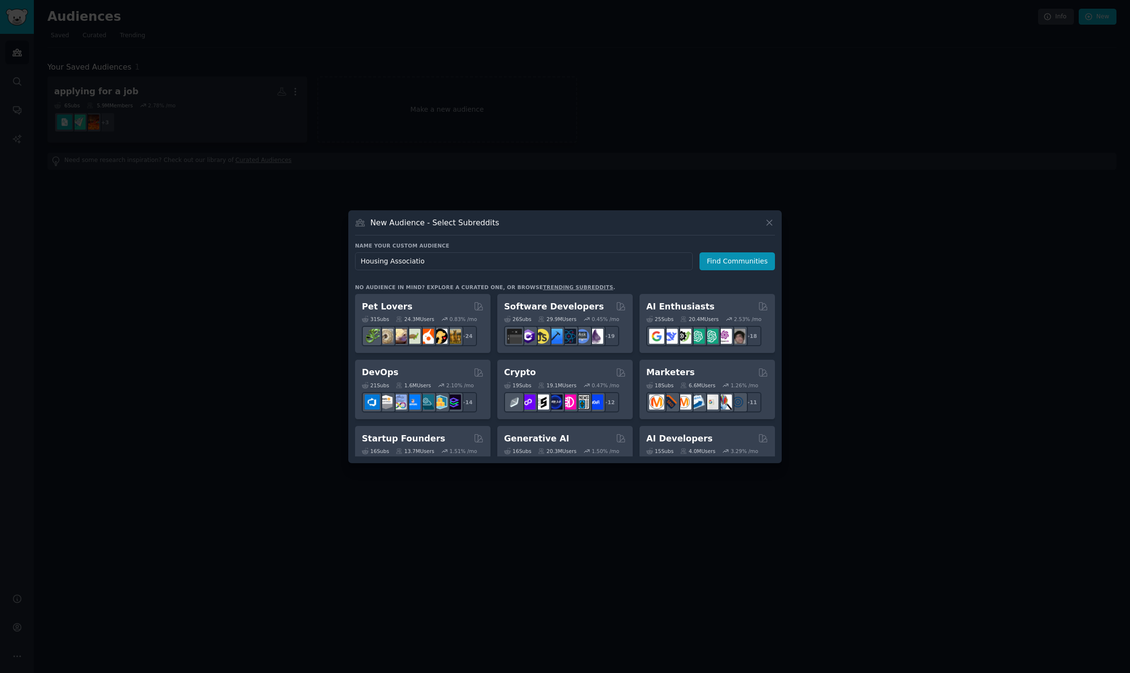
type input "Housing Association"
click at [507, 264] on input "Housing Association" at bounding box center [524, 261] width 338 height 18
click at [508, 264] on input "Housing Association" at bounding box center [524, 261] width 338 height 18
click at [404, 284] on div "Name your custom audience Audience Name Find Communities" at bounding box center [565, 370] width 420 height 173
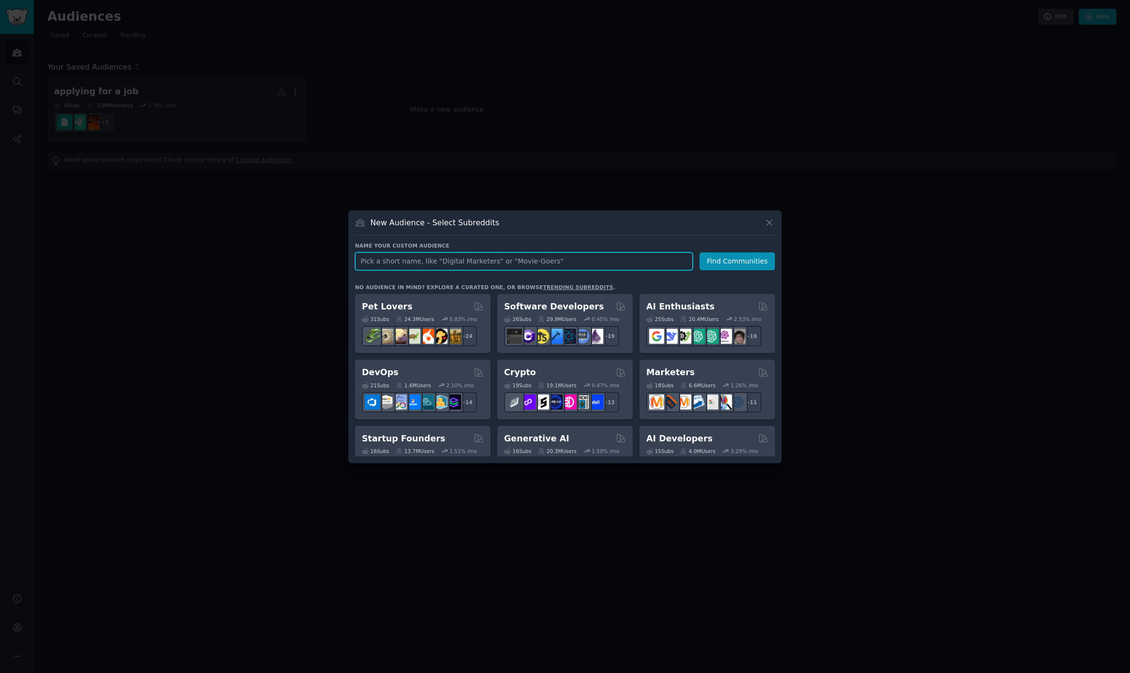
click at [403, 256] on input "text" at bounding box center [524, 261] width 338 height 18
paste input "Housing Association"
type input "Housing Association"
click at [724, 265] on button "Find Communities" at bounding box center [736, 261] width 75 height 18
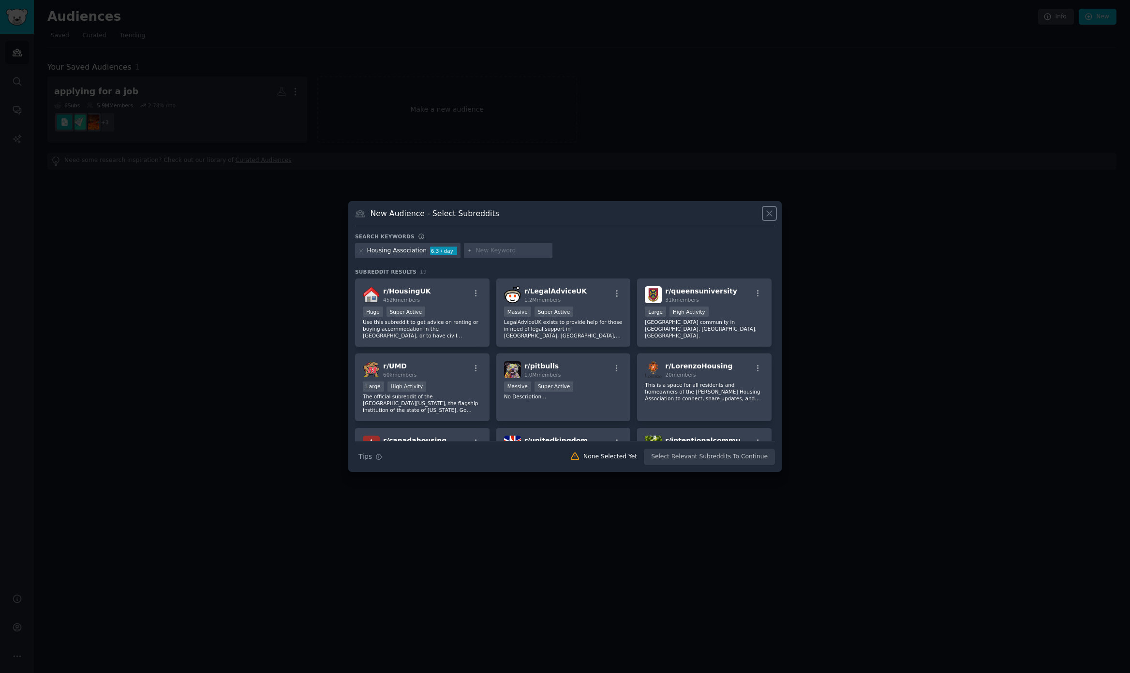
click at [771, 213] on icon at bounding box center [769, 213] width 10 height 10
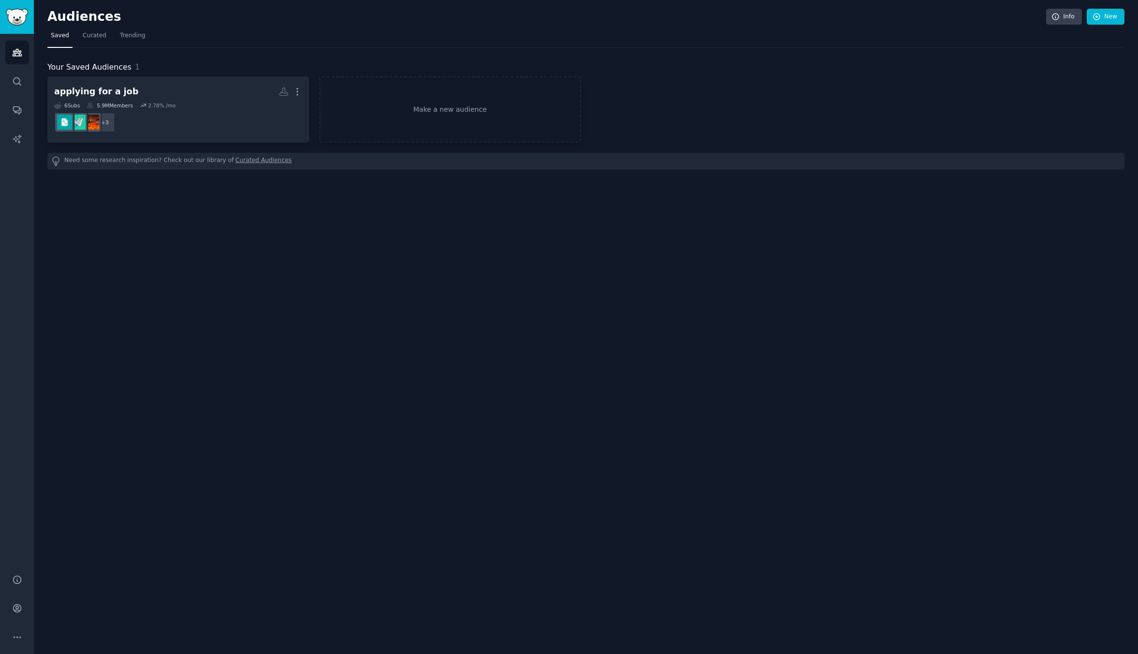
click at [206, 406] on div "Audiences Info New Saved Curated Trending Your Saved Audiences 1 applying for a…" at bounding box center [586, 327] width 1104 height 654
